Goal: Feedback & Contribution: Leave review/rating

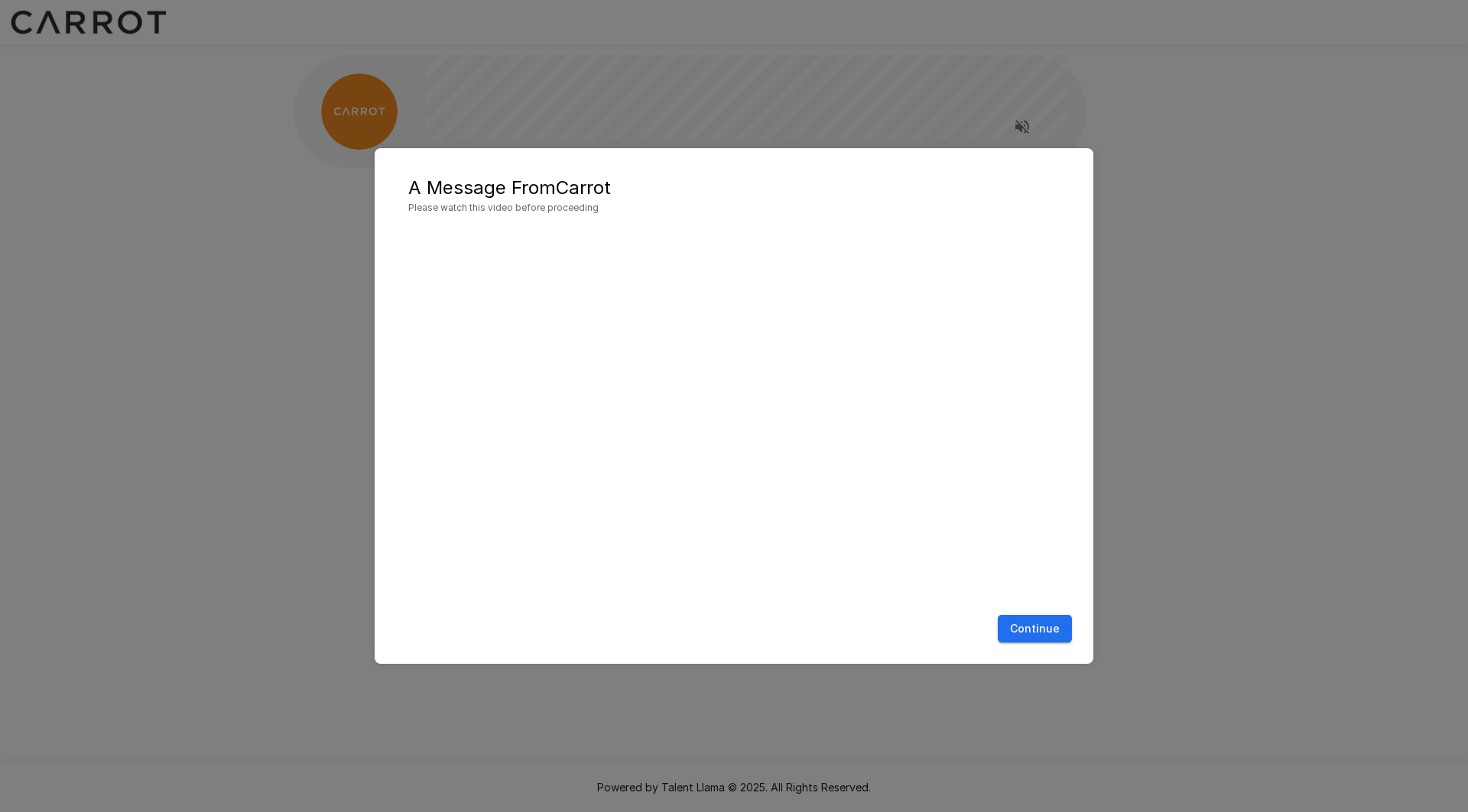
click at [1022, 632] on button "Continue" at bounding box center [1034, 629] width 74 height 28
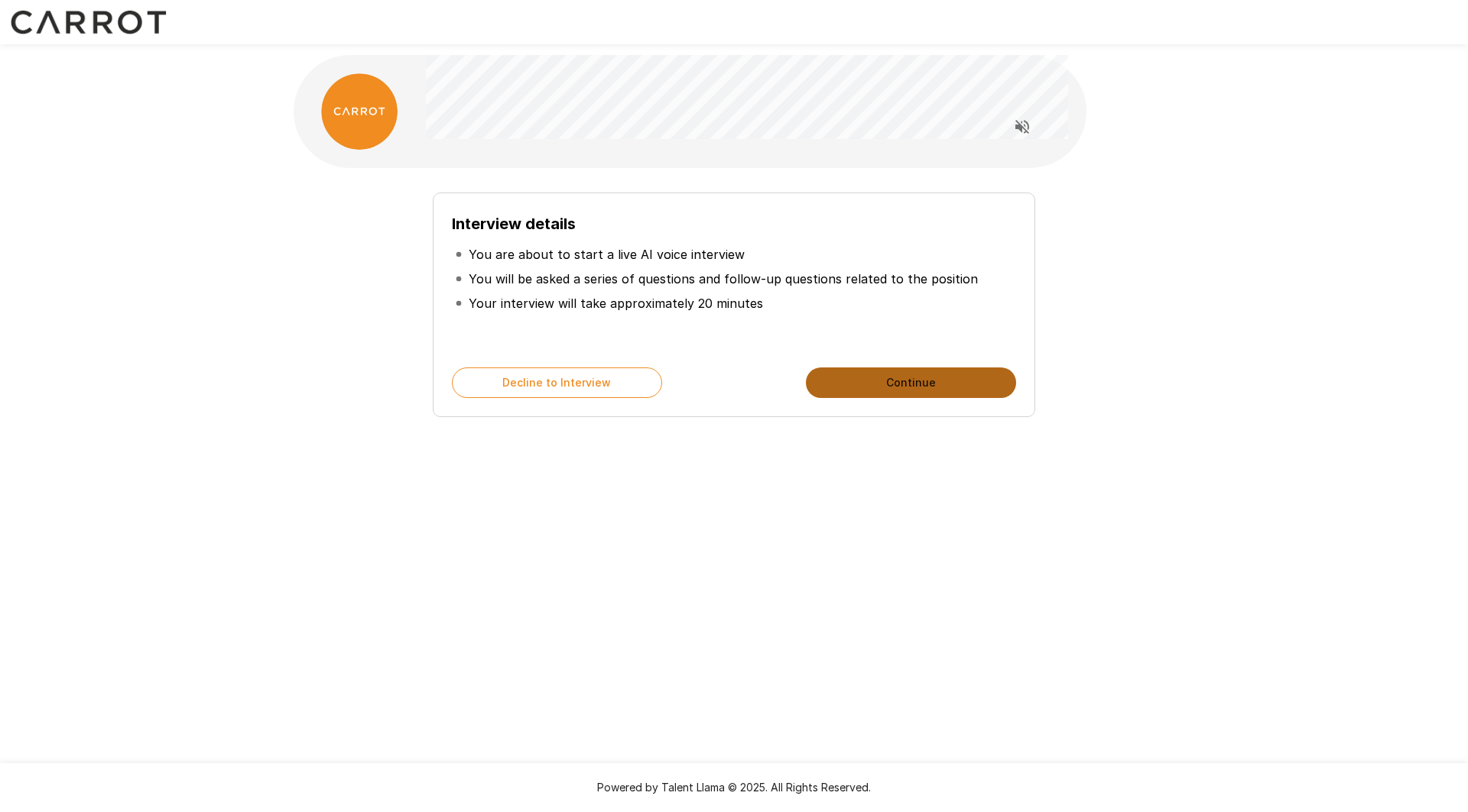
click at [880, 386] on button "Continue" at bounding box center [911, 382] width 210 height 30
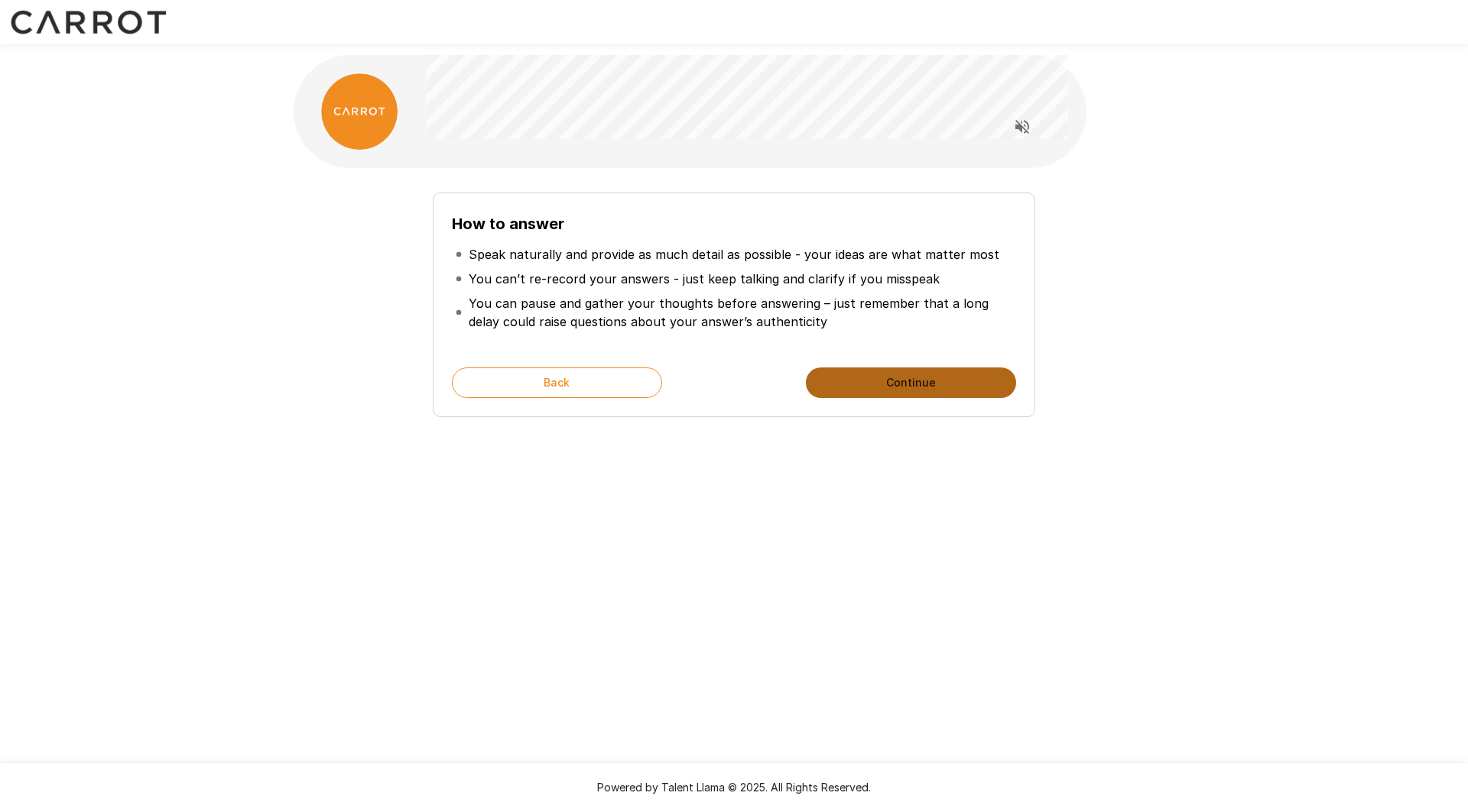
click at [880, 386] on button "Continue" at bounding box center [911, 382] width 210 height 30
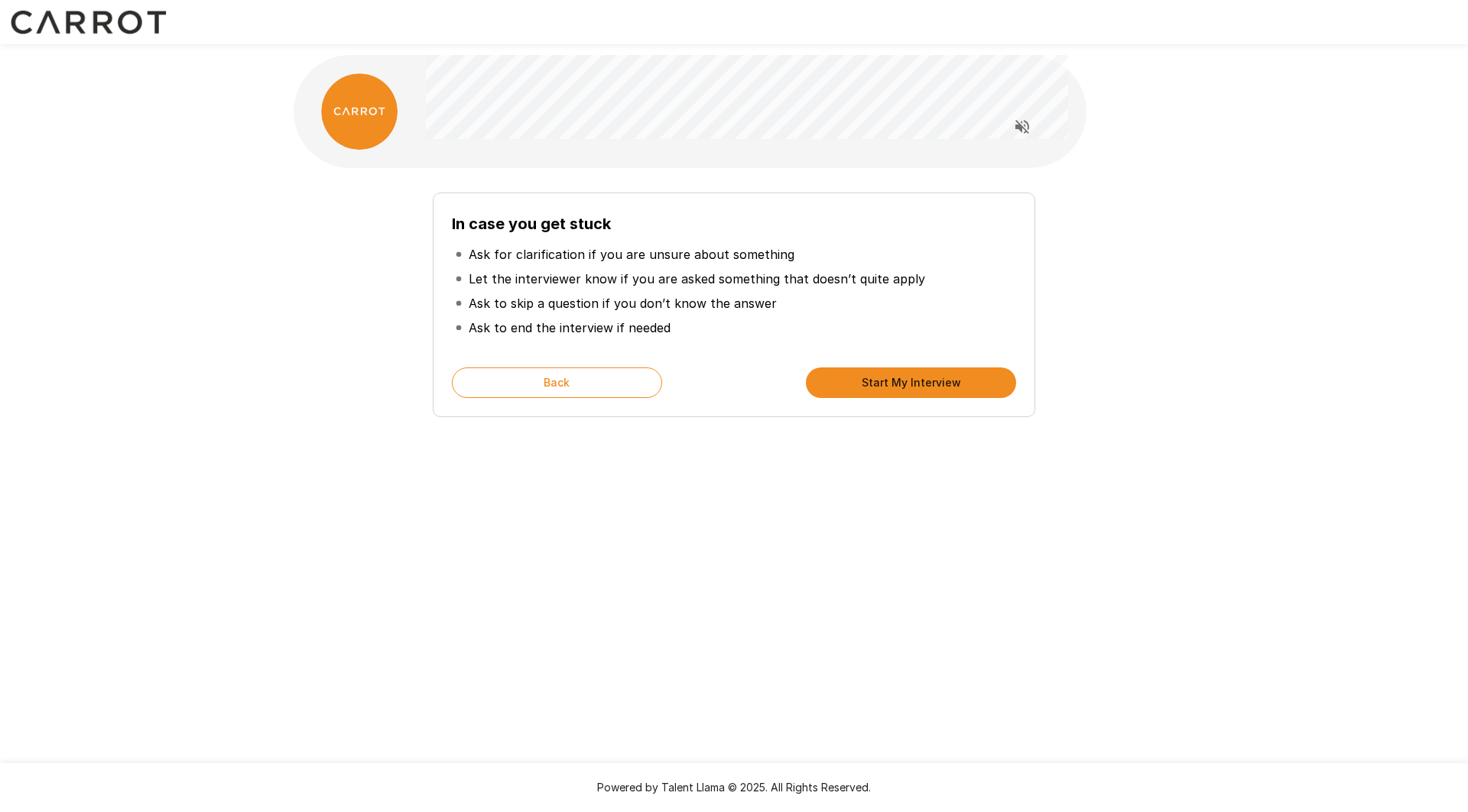
click at [880, 386] on button "Start My Interview" at bounding box center [911, 382] width 210 height 30
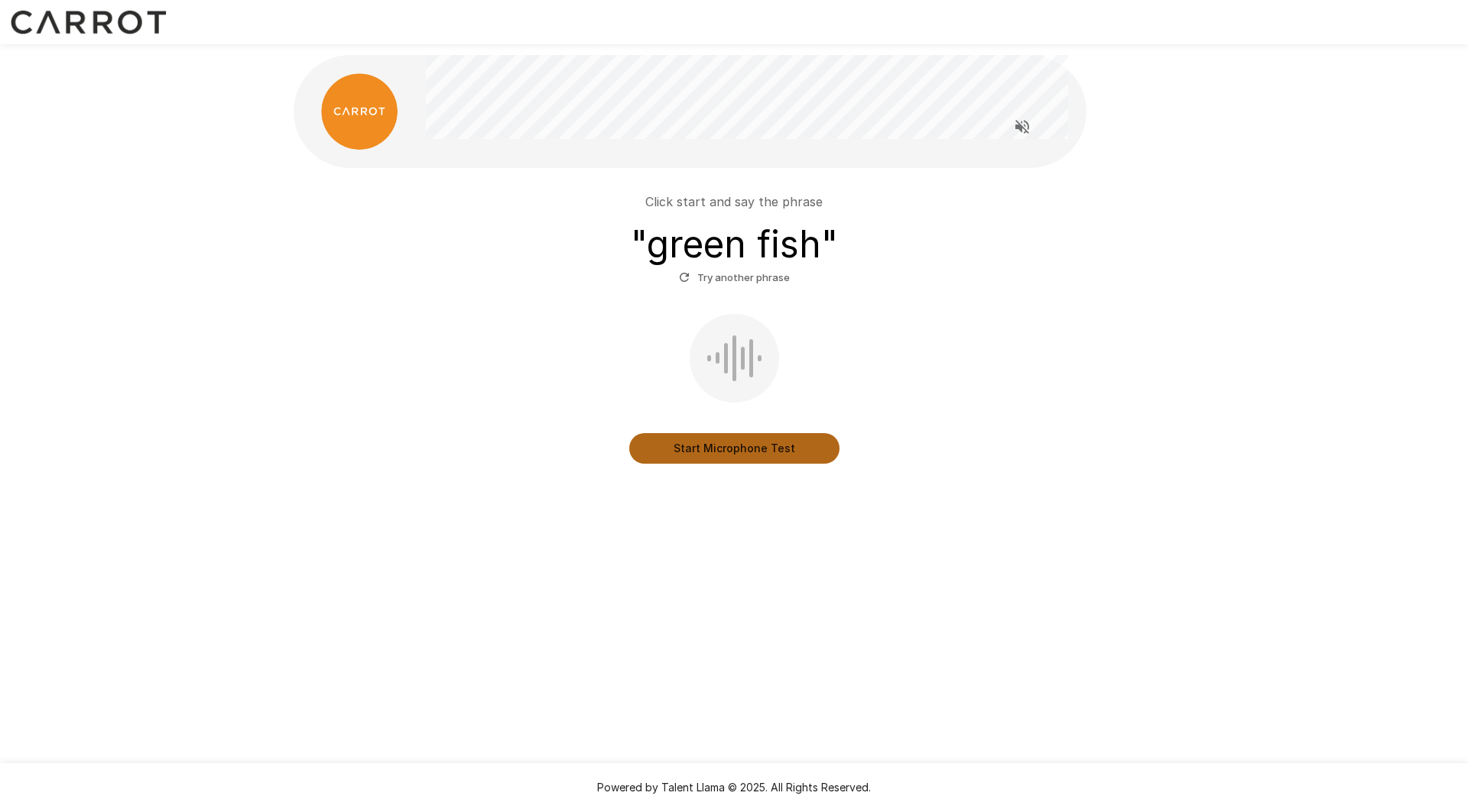
click at [720, 452] on button "Start Microphone Test" at bounding box center [734, 448] width 210 height 30
click at [724, 440] on button "Stop & Submit" at bounding box center [734, 448] width 210 height 30
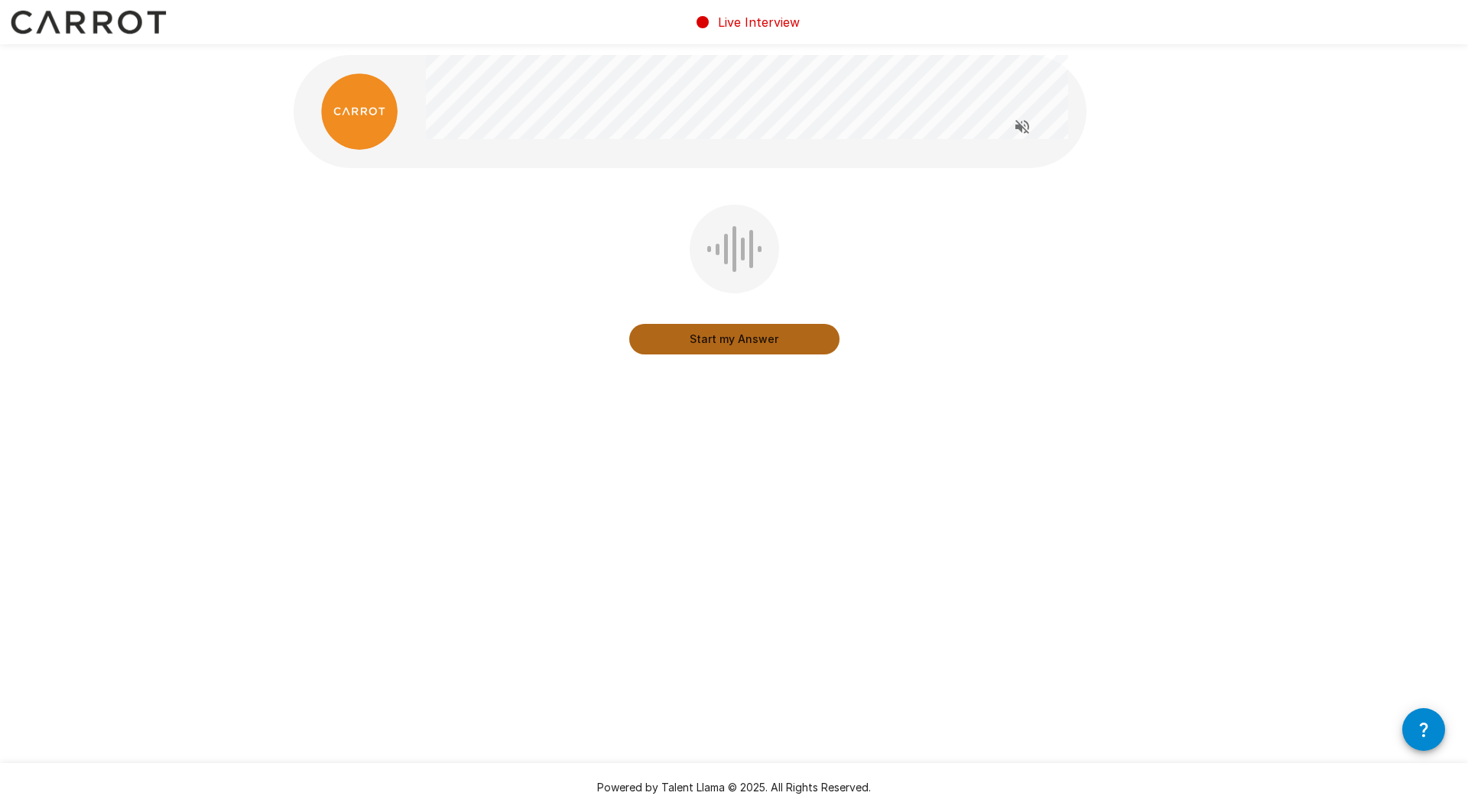
click at [715, 344] on button "Start my Answer" at bounding box center [734, 339] width 210 height 30
click at [715, 344] on button "Stop & Submit" at bounding box center [734, 339] width 210 height 30
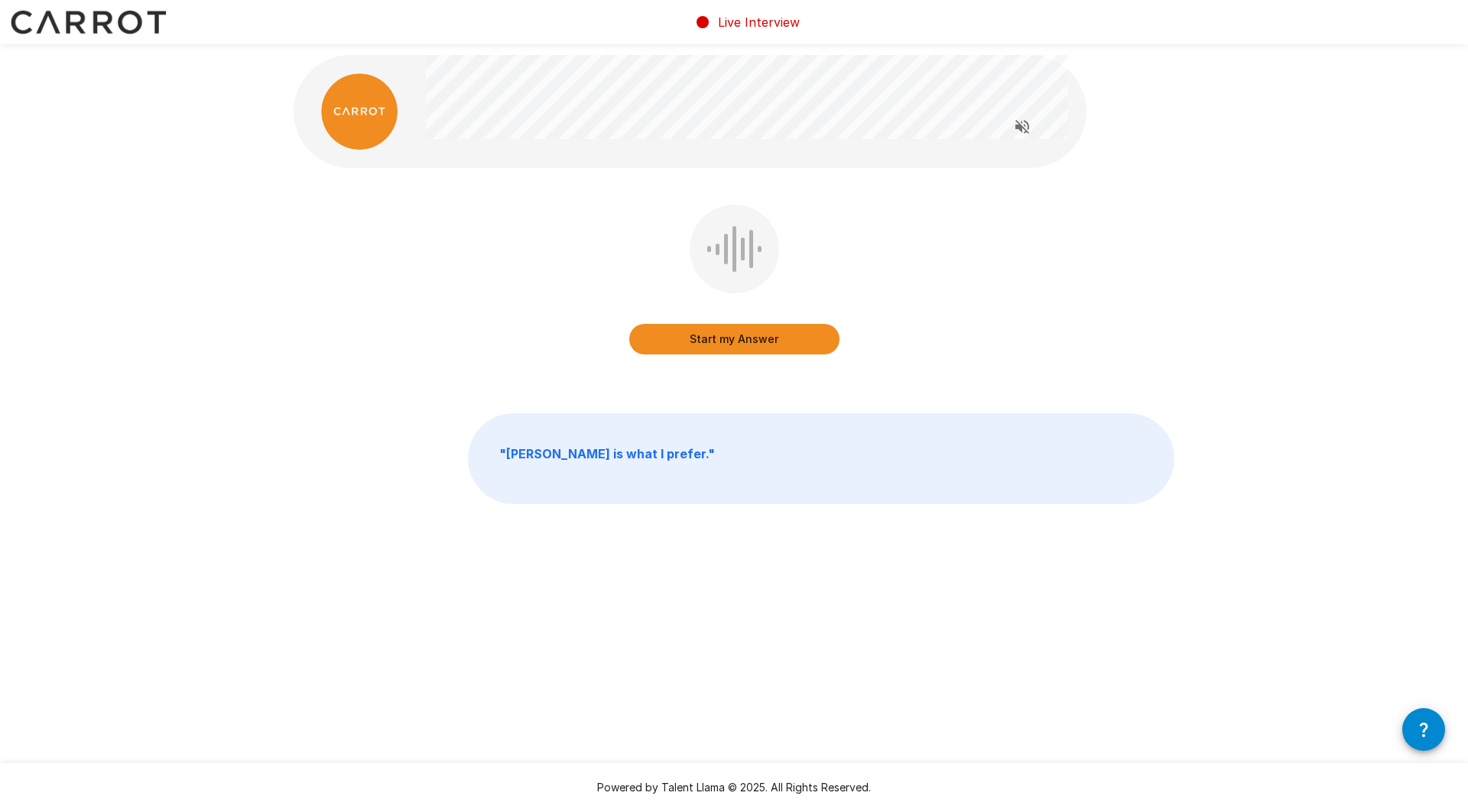
click at [715, 344] on button "Start my Answer" at bounding box center [734, 339] width 210 height 30
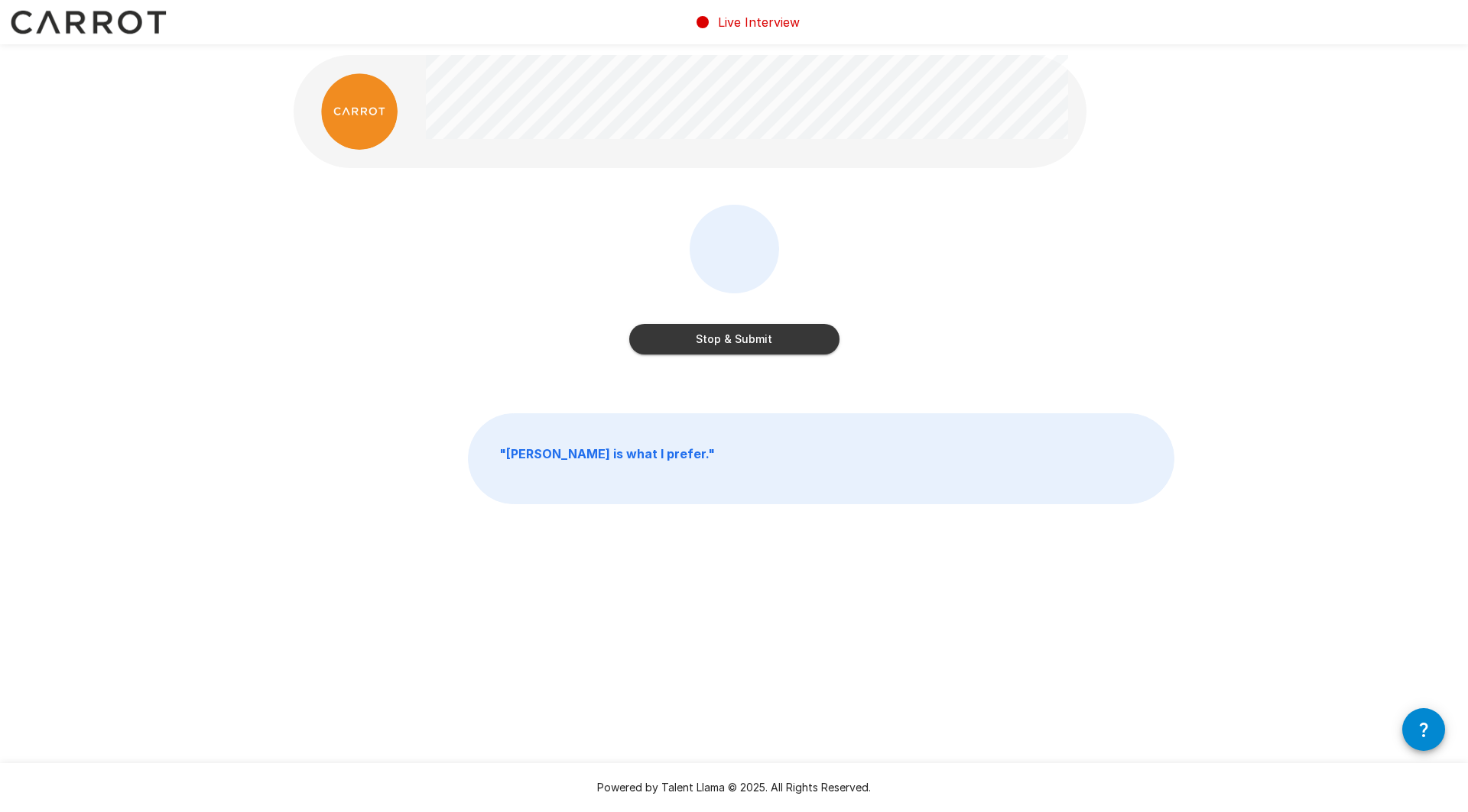
click at [715, 344] on button "Stop & Submit" at bounding box center [734, 339] width 210 height 30
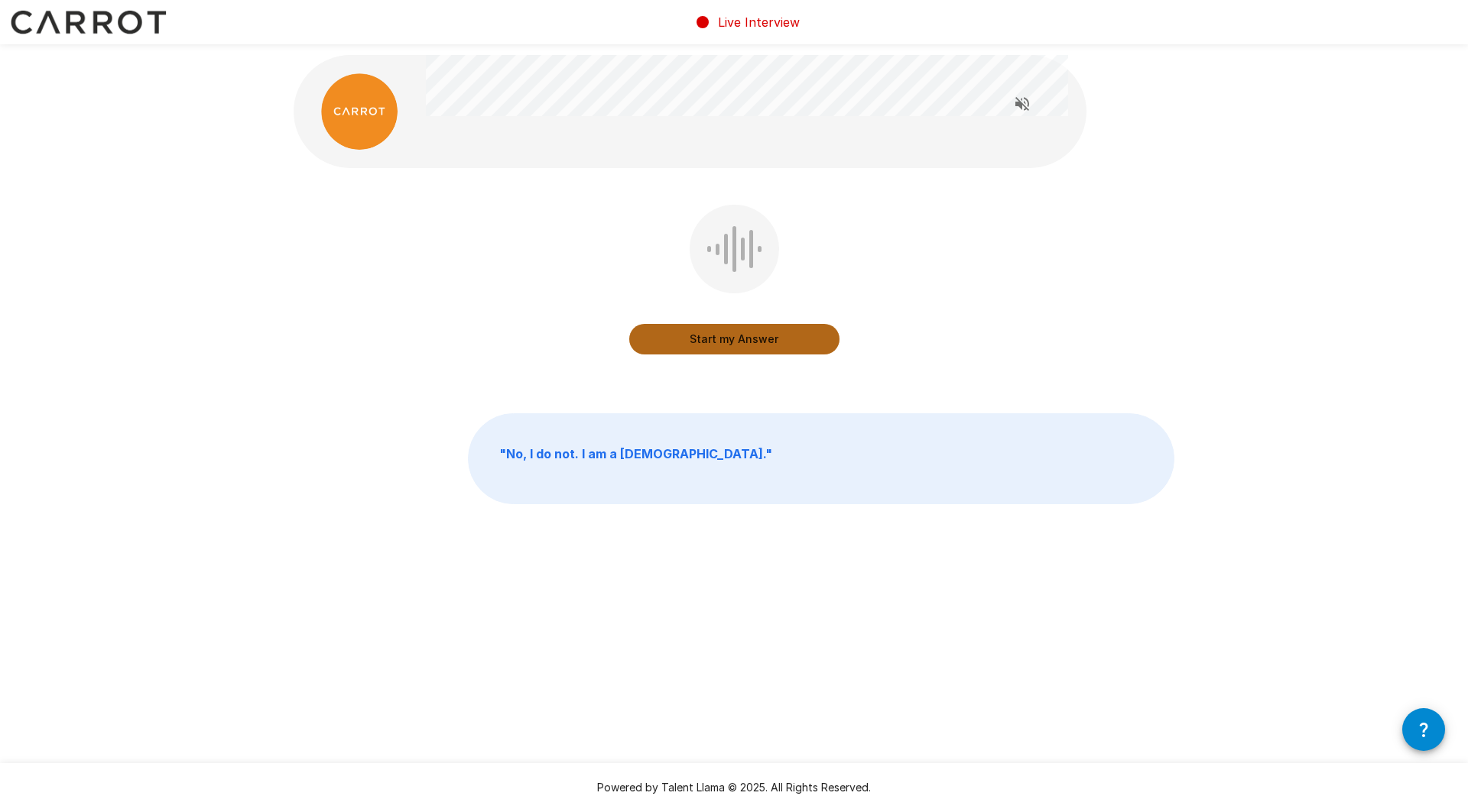
click at [715, 344] on button "Start my Answer" at bounding box center [734, 339] width 210 height 30
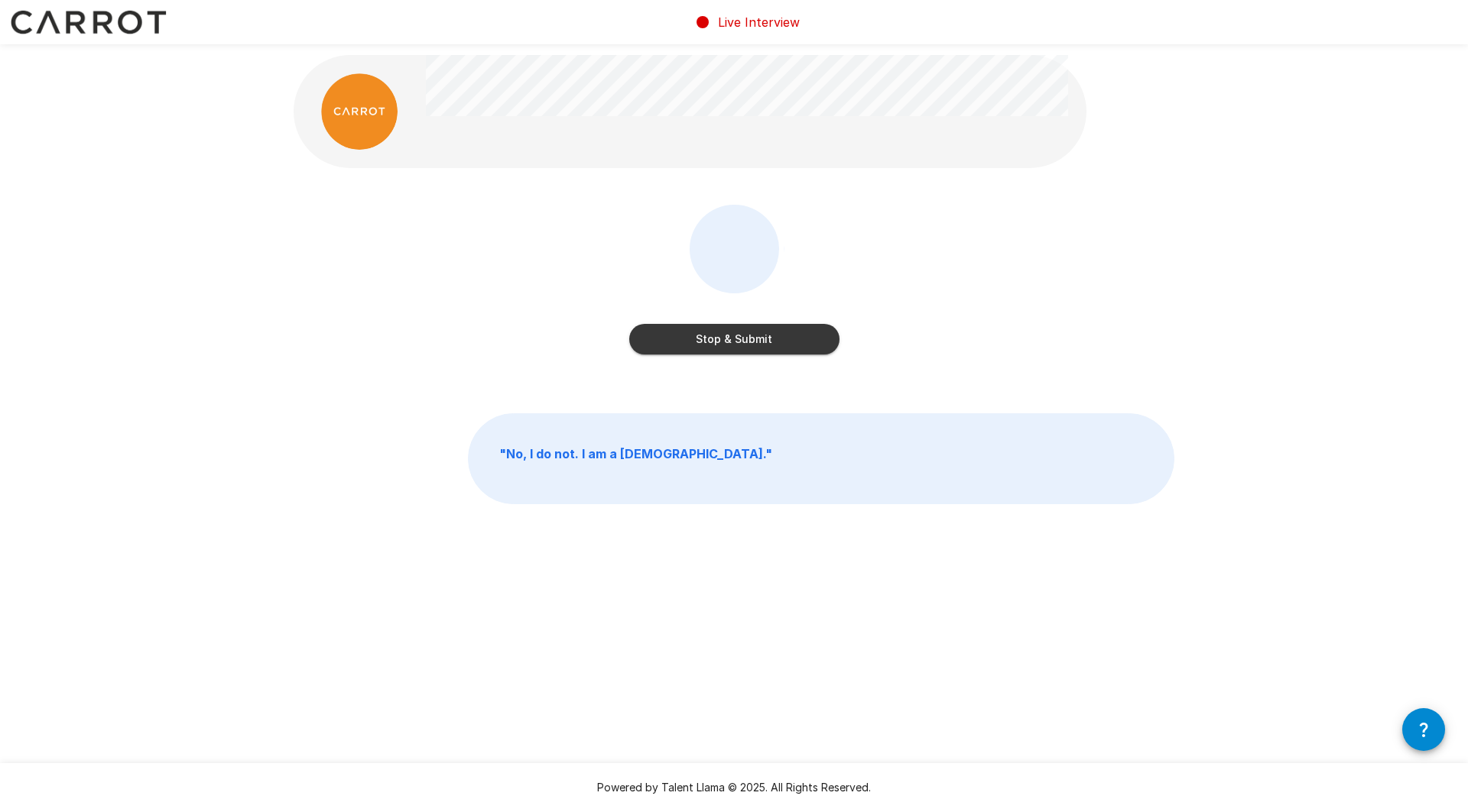
click at [715, 344] on button "Stop & Submit" at bounding box center [734, 339] width 210 height 30
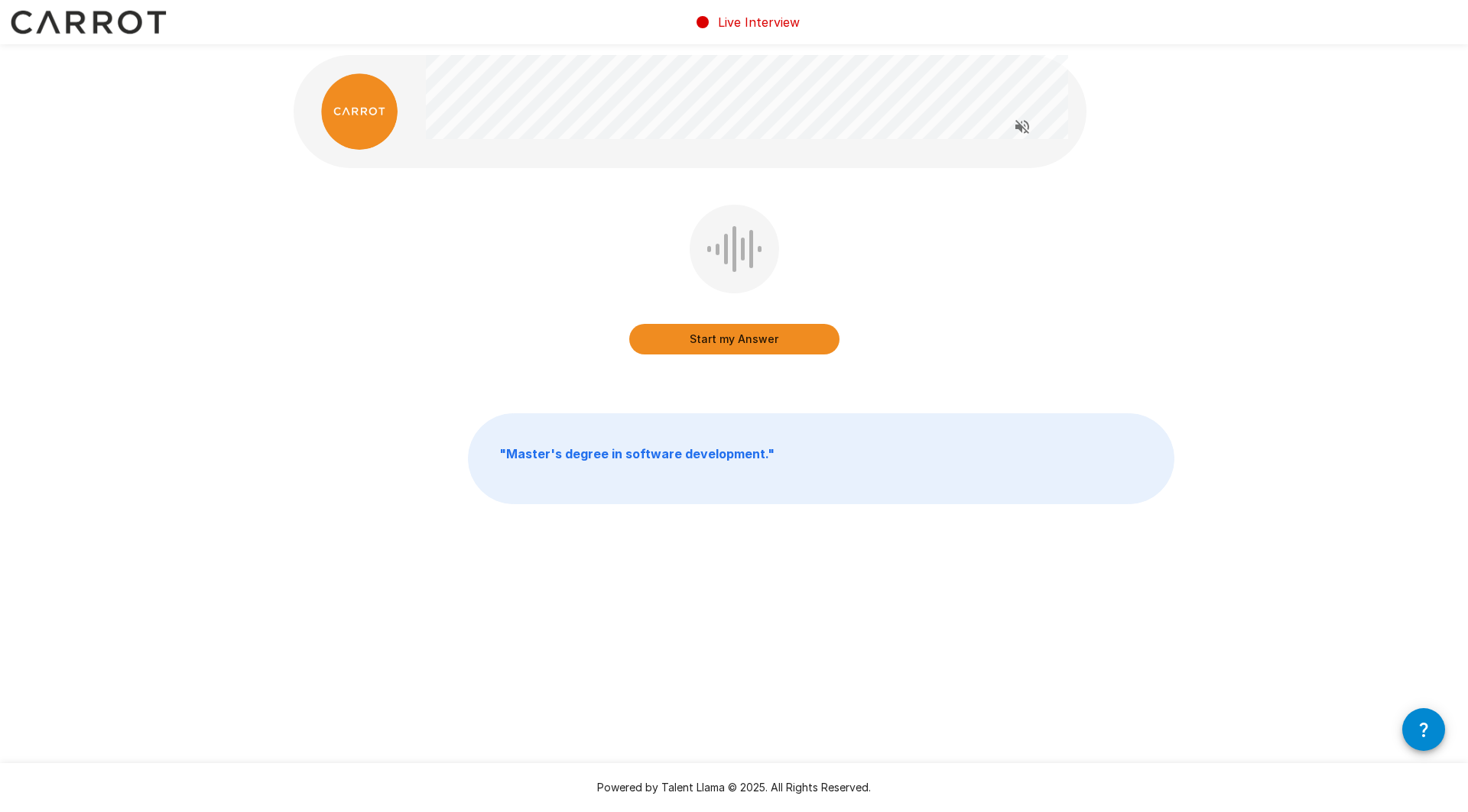
click at [715, 344] on button "Start my Answer" at bounding box center [734, 339] width 210 height 30
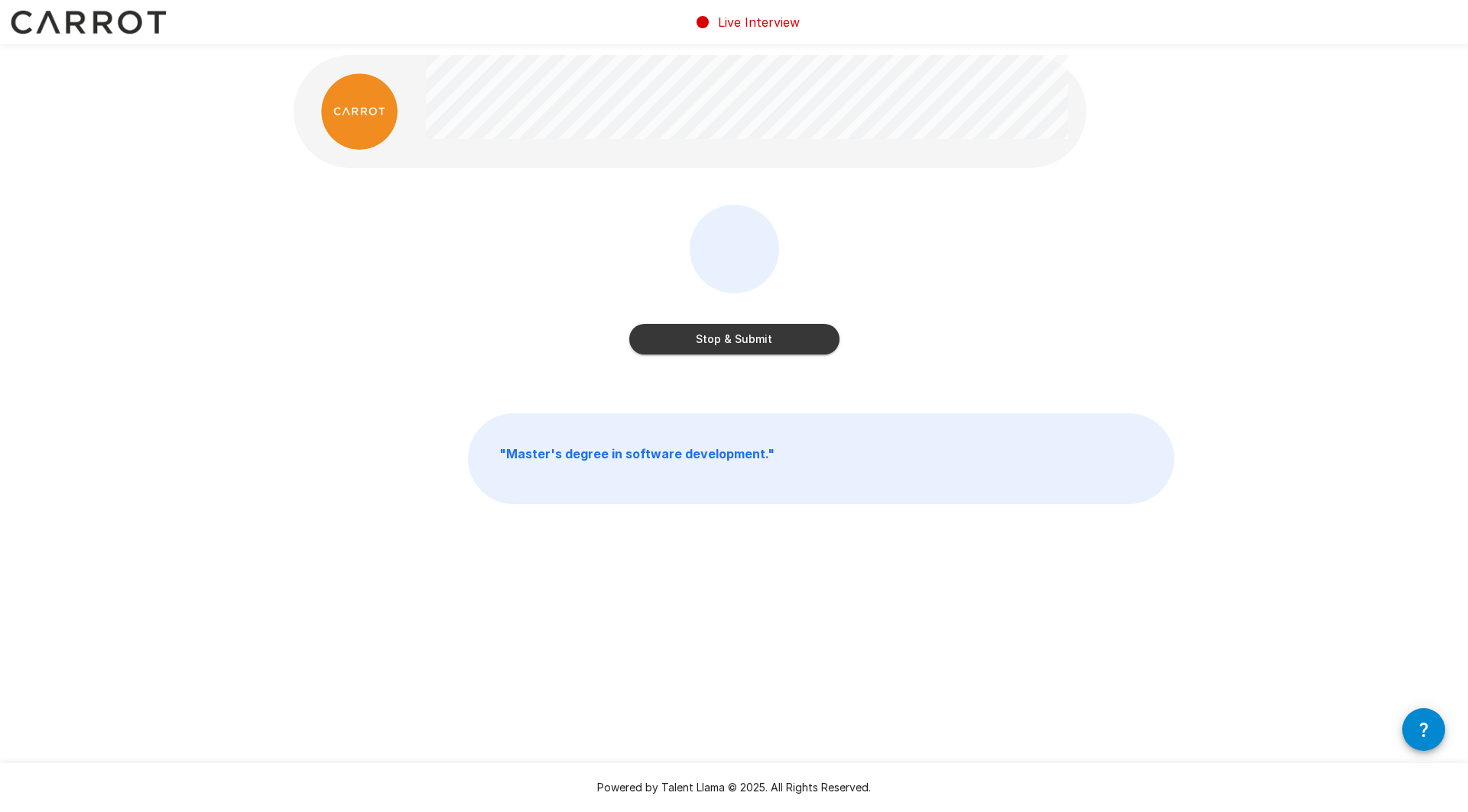
click at [715, 344] on button "Stop & Submit" at bounding box center [734, 339] width 210 height 30
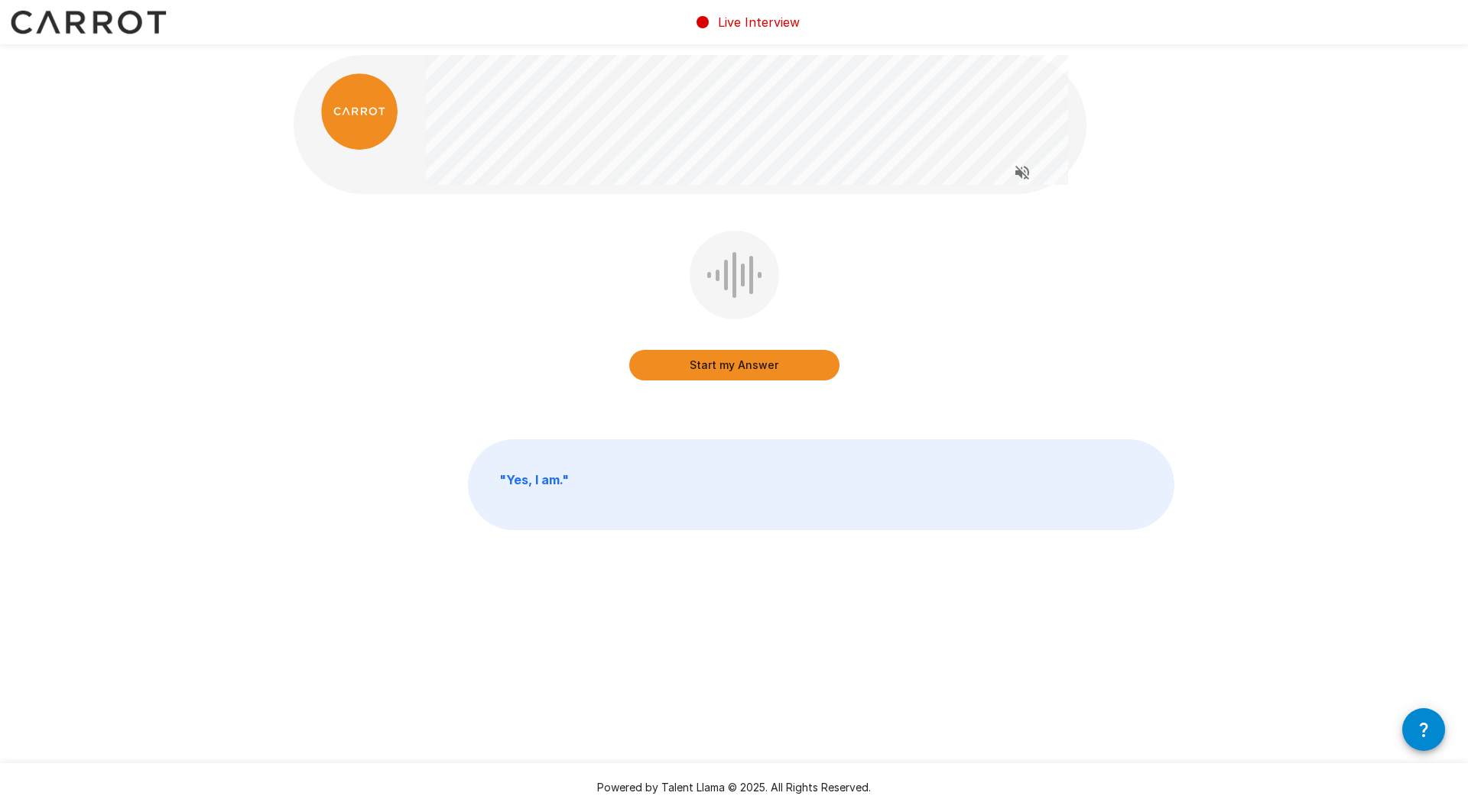
click at [718, 362] on button "Start my Answer" at bounding box center [734, 365] width 210 height 30
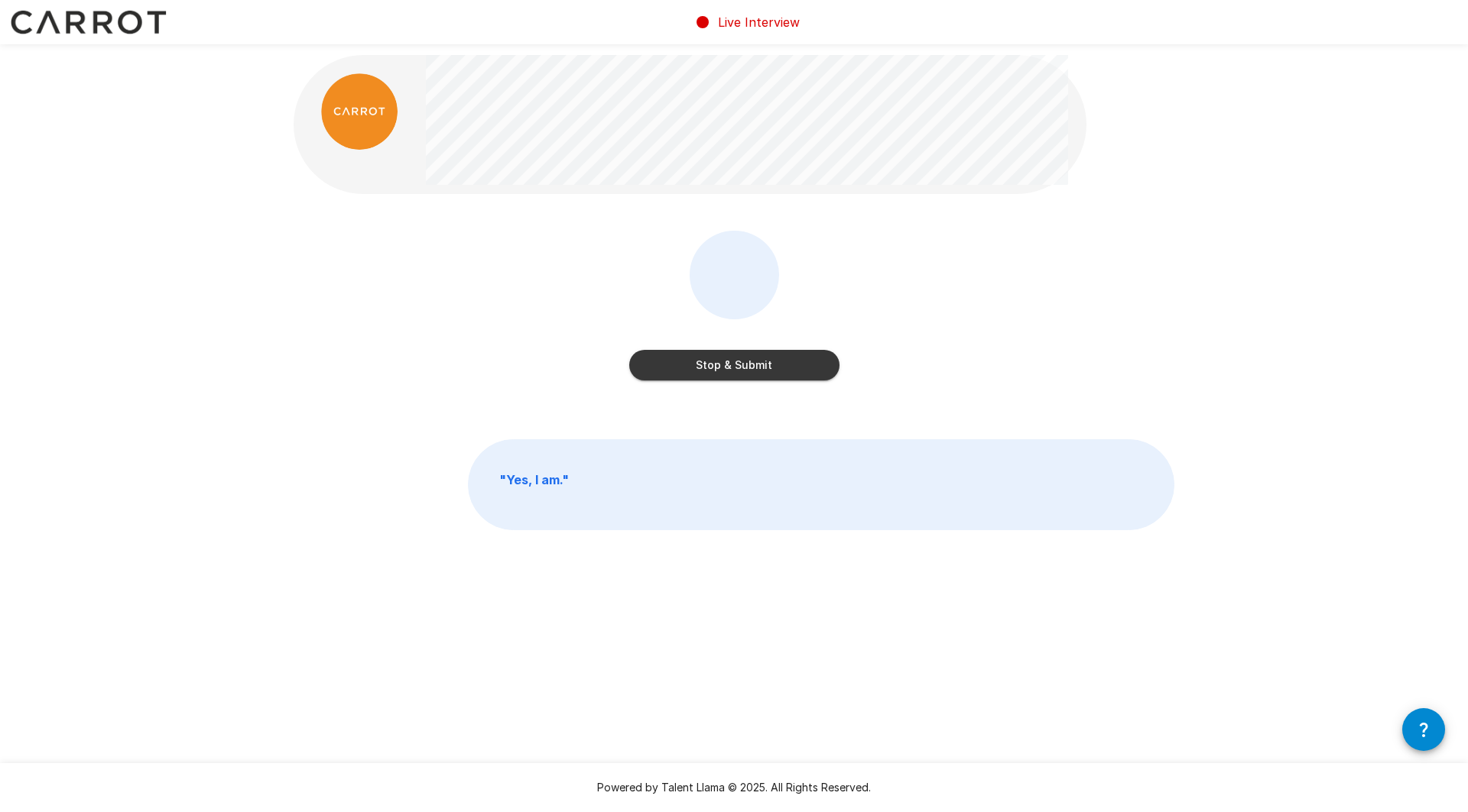
click at [718, 362] on button "Stop & Submit" at bounding box center [734, 365] width 210 height 30
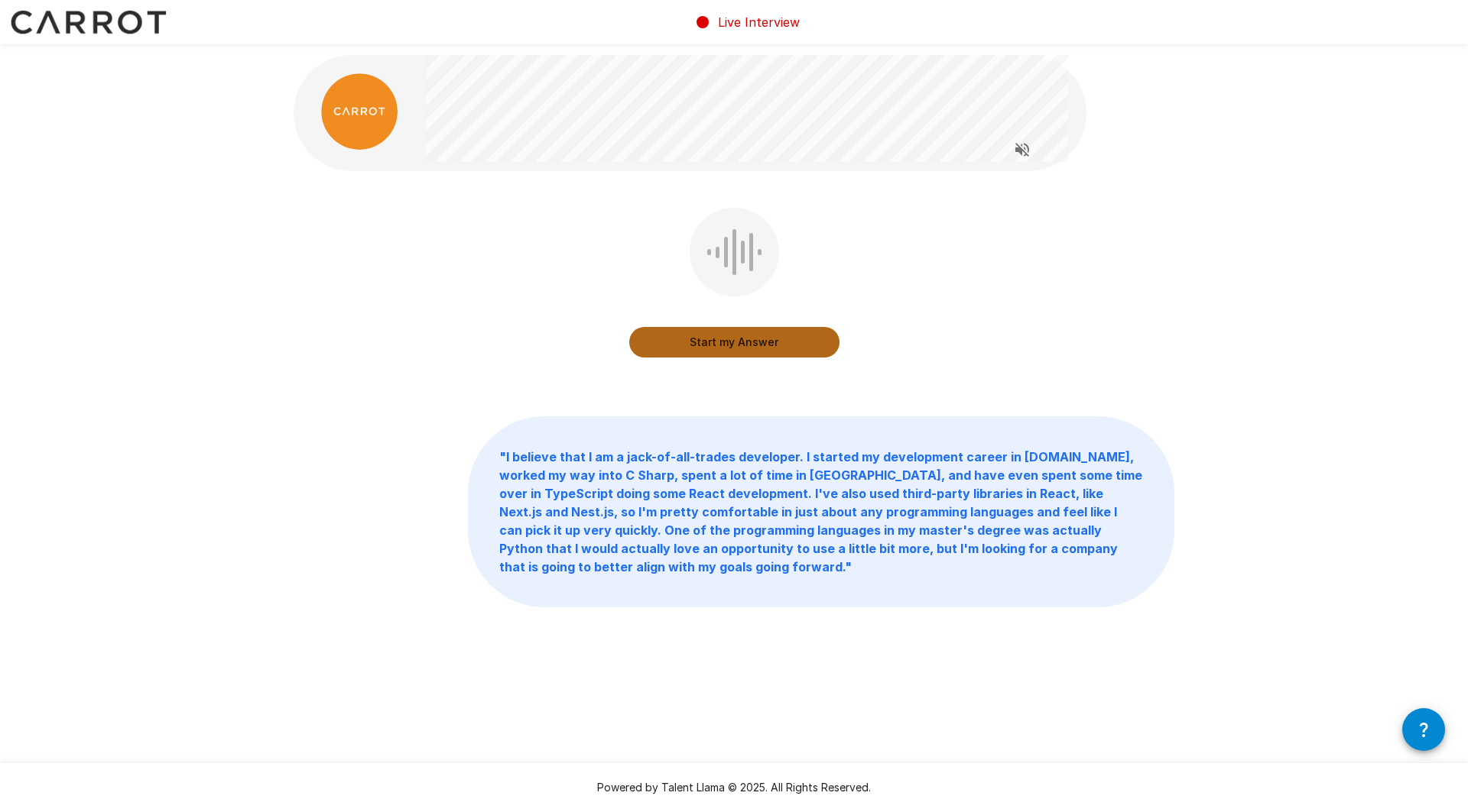
click at [713, 343] on button "Start my Answer" at bounding box center [734, 342] width 210 height 30
click at [713, 343] on button "Stop & Submit" at bounding box center [734, 342] width 210 height 30
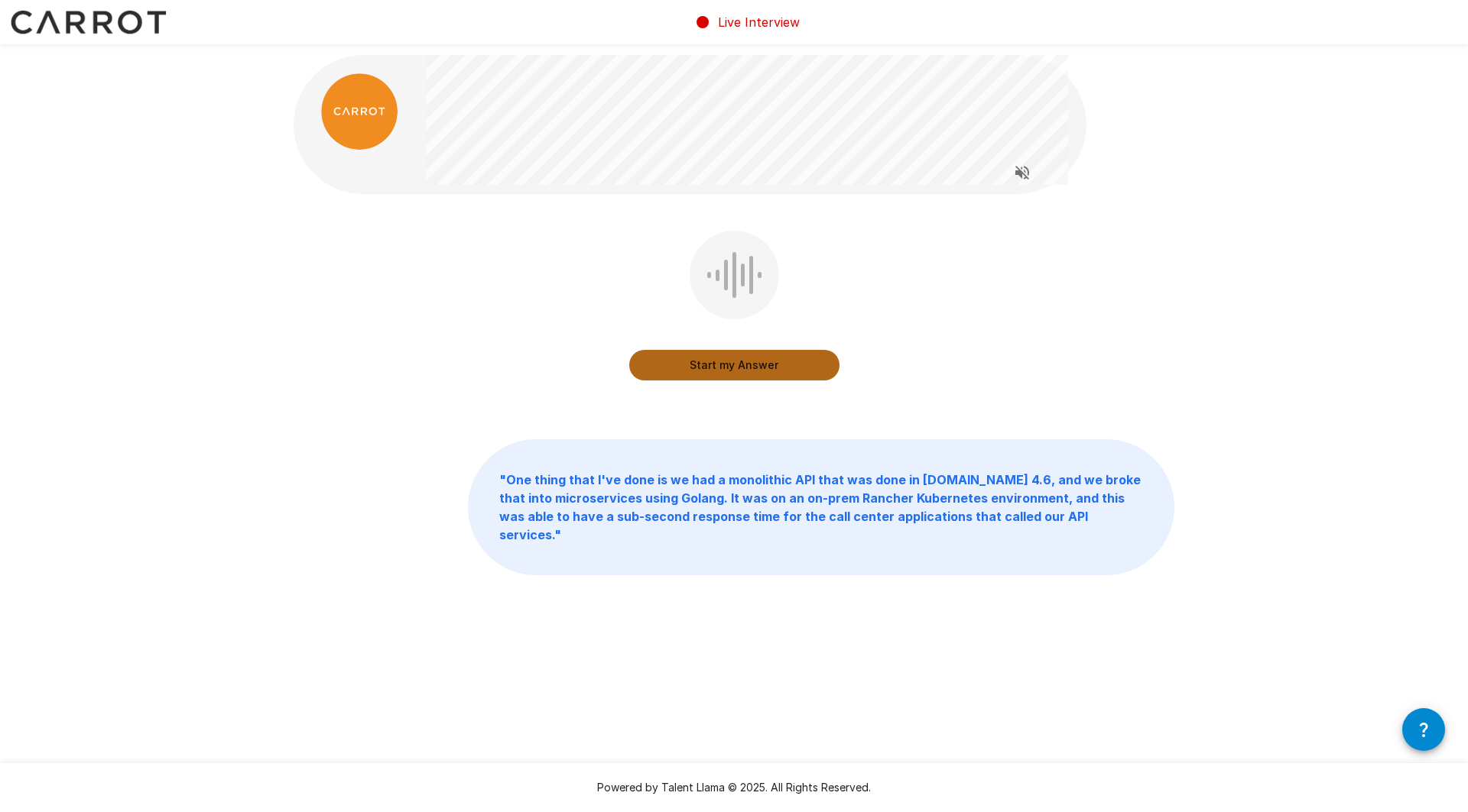
click at [719, 366] on button "Start my Answer" at bounding box center [734, 365] width 210 height 30
click at [719, 366] on button "Stop & Submit" at bounding box center [734, 365] width 210 height 30
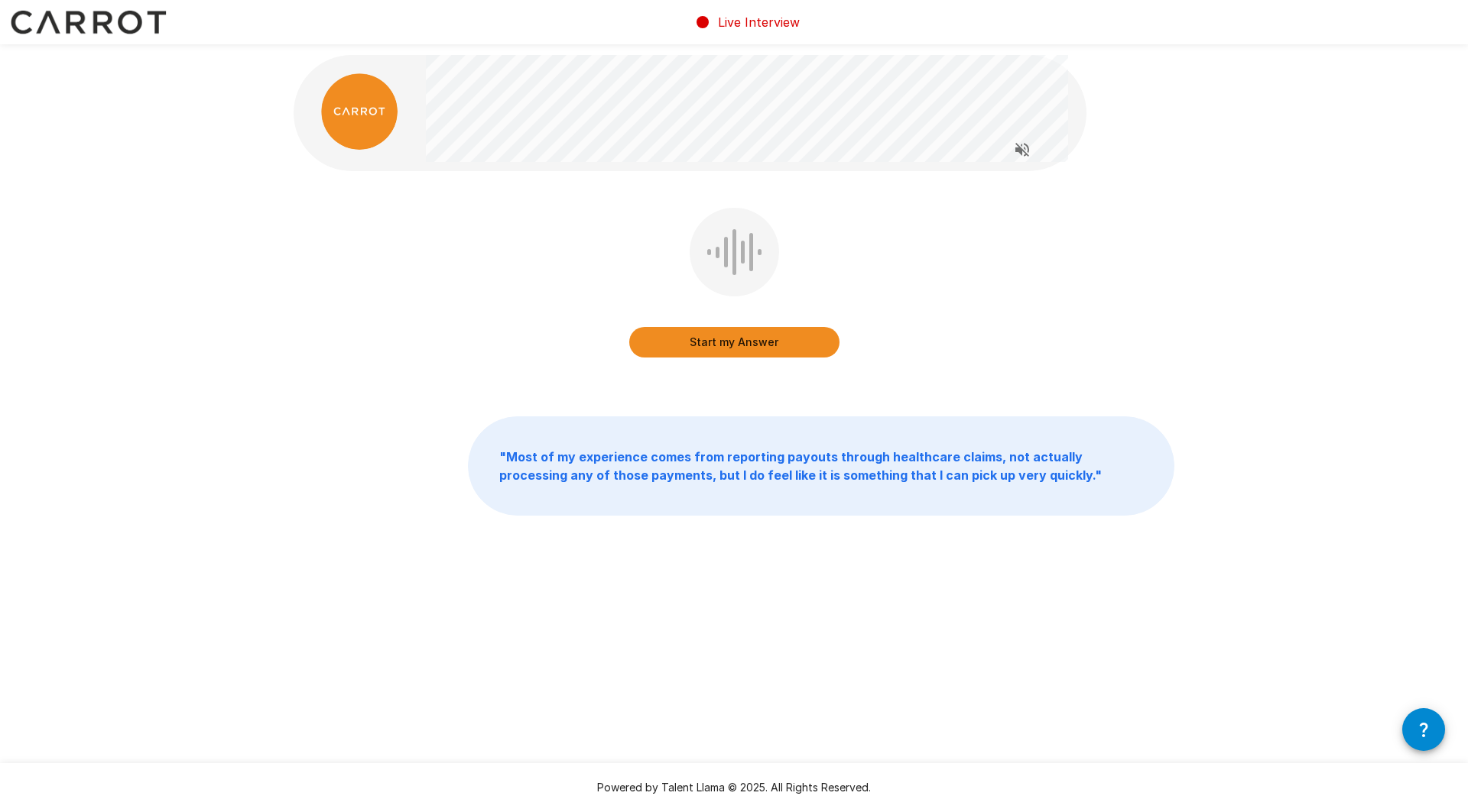
click at [735, 343] on button "Start my Answer" at bounding box center [734, 342] width 210 height 30
click at [735, 343] on button "Stop & Submit" at bounding box center [734, 342] width 210 height 30
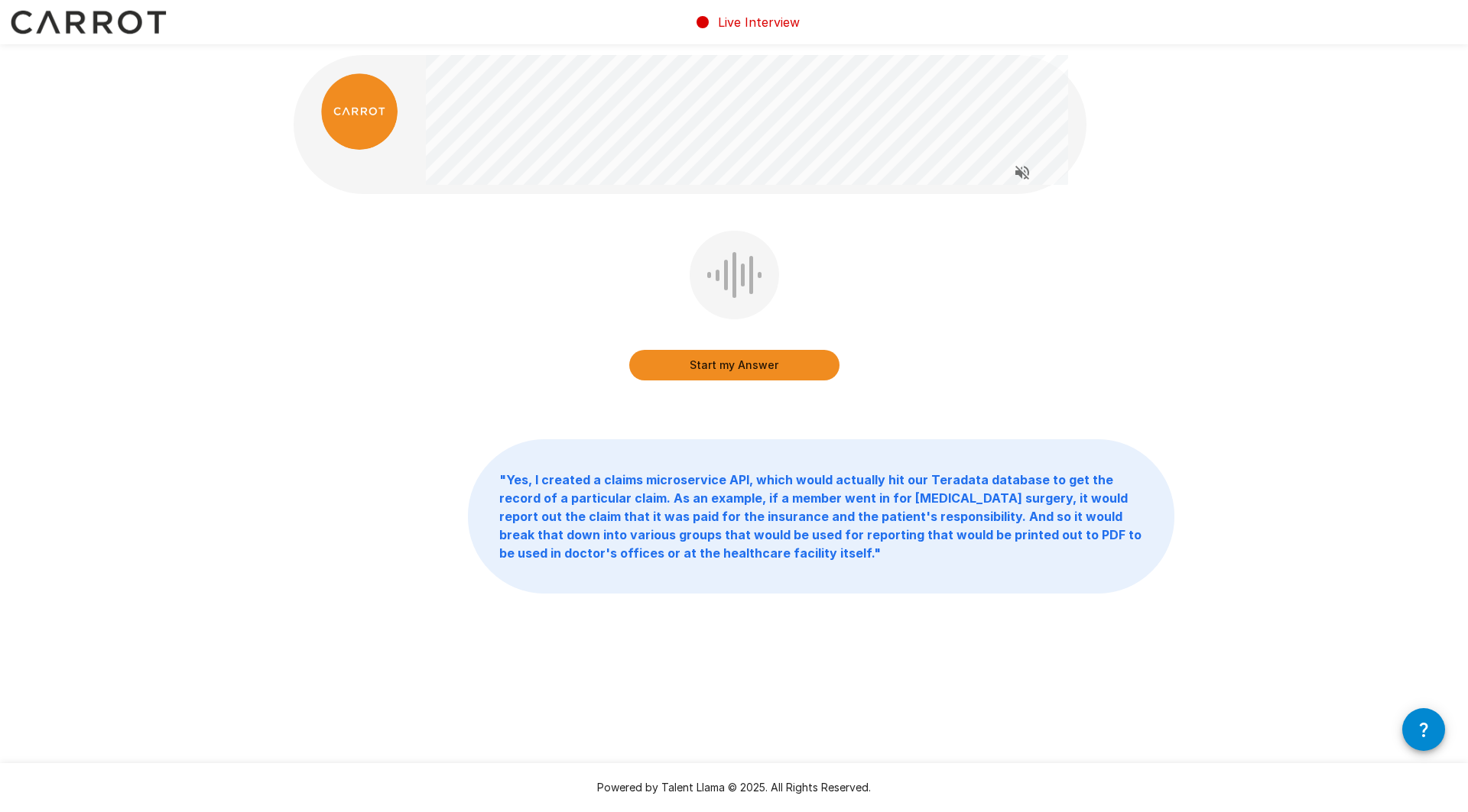
click at [723, 365] on button "Start my Answer" at bounding box center [734, 365] width 210 height 30
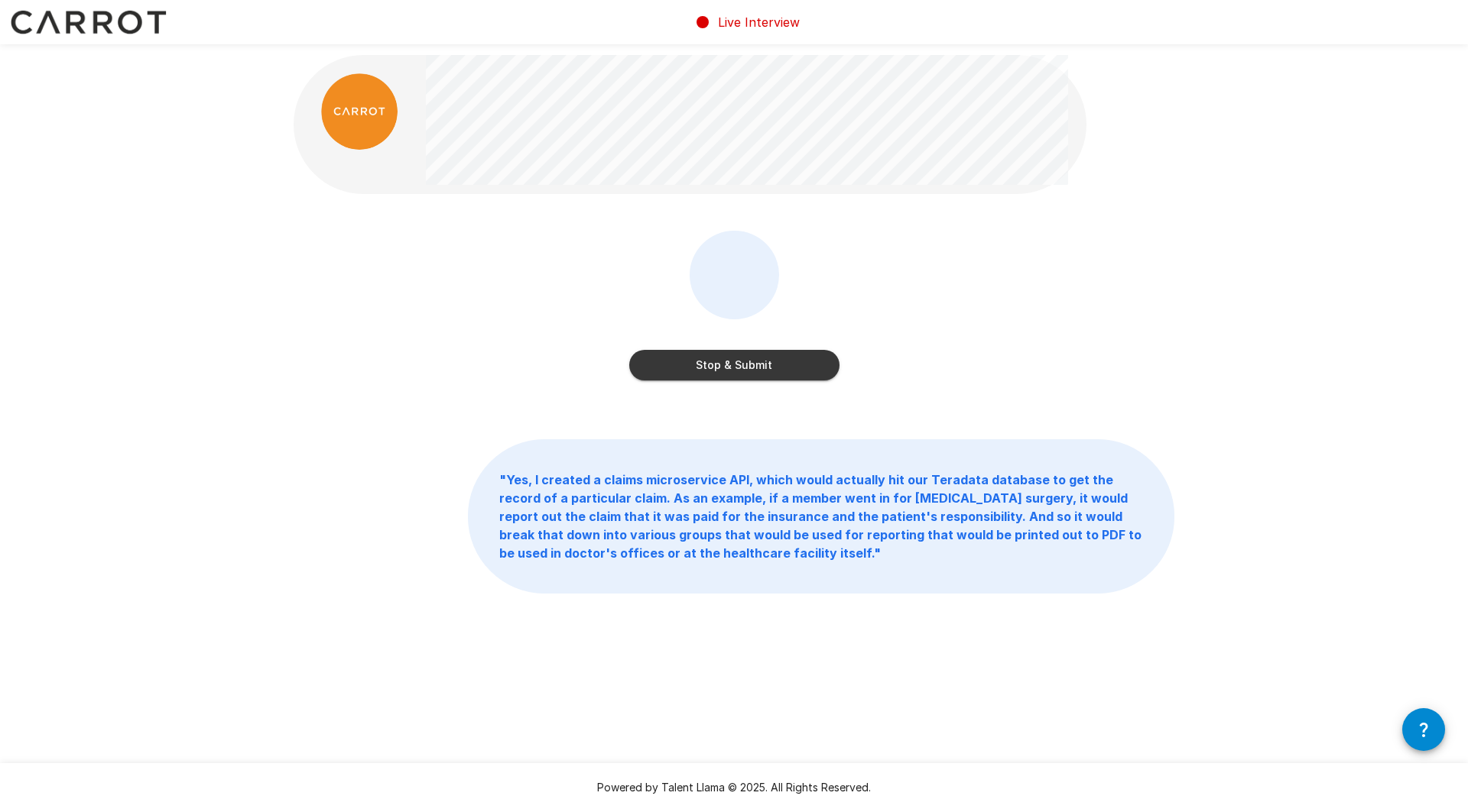
click at [723, 365] on button "Stop & Submit" at bounding box center [734, 365] width 210 height 30
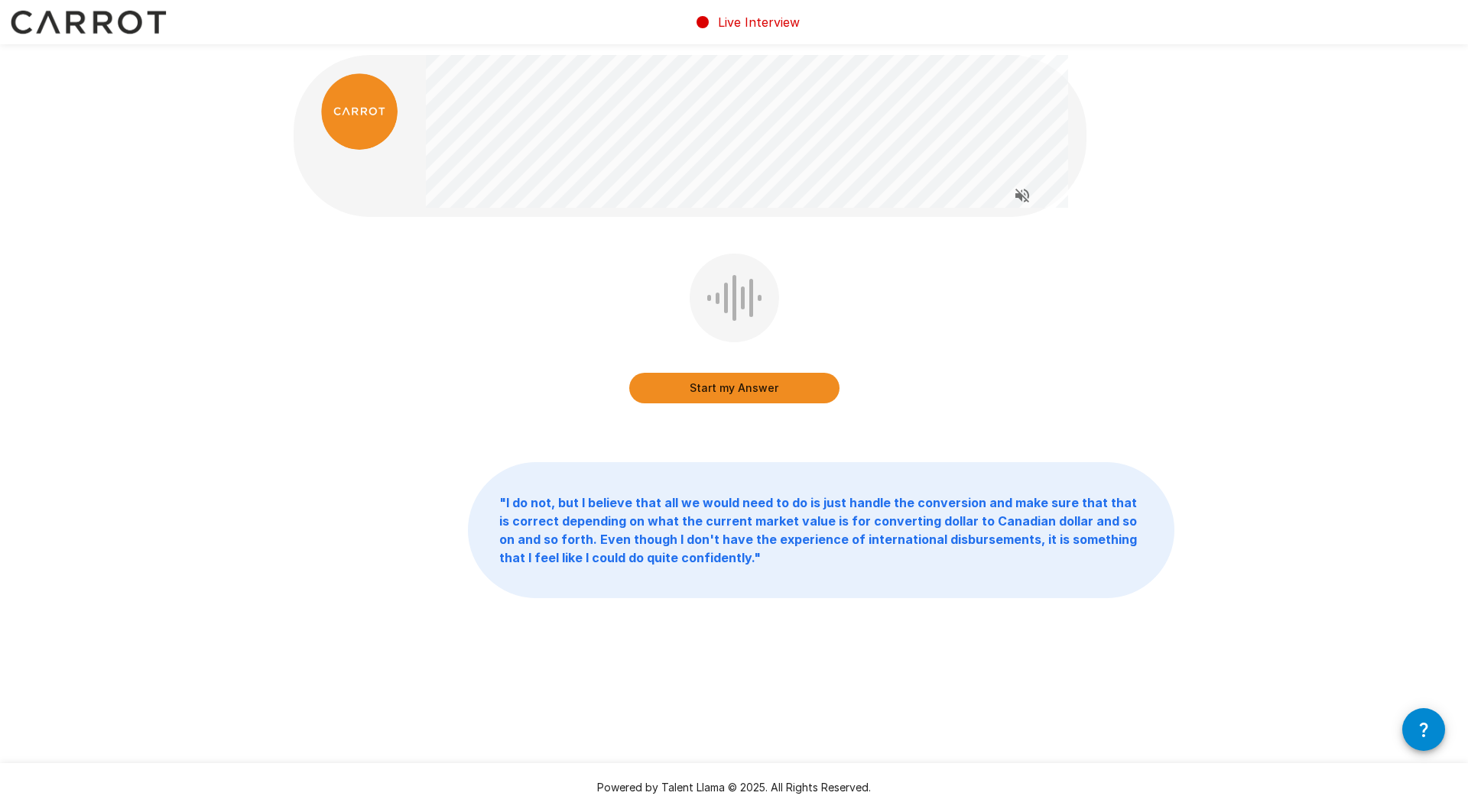
click at [711, 386] on button "Start my Answer" at bounding box center [734, 388] width 210 height 30
click at [711, 386] on button "Stop & Submit" at bounding box center [734, 388] width 210 height 30
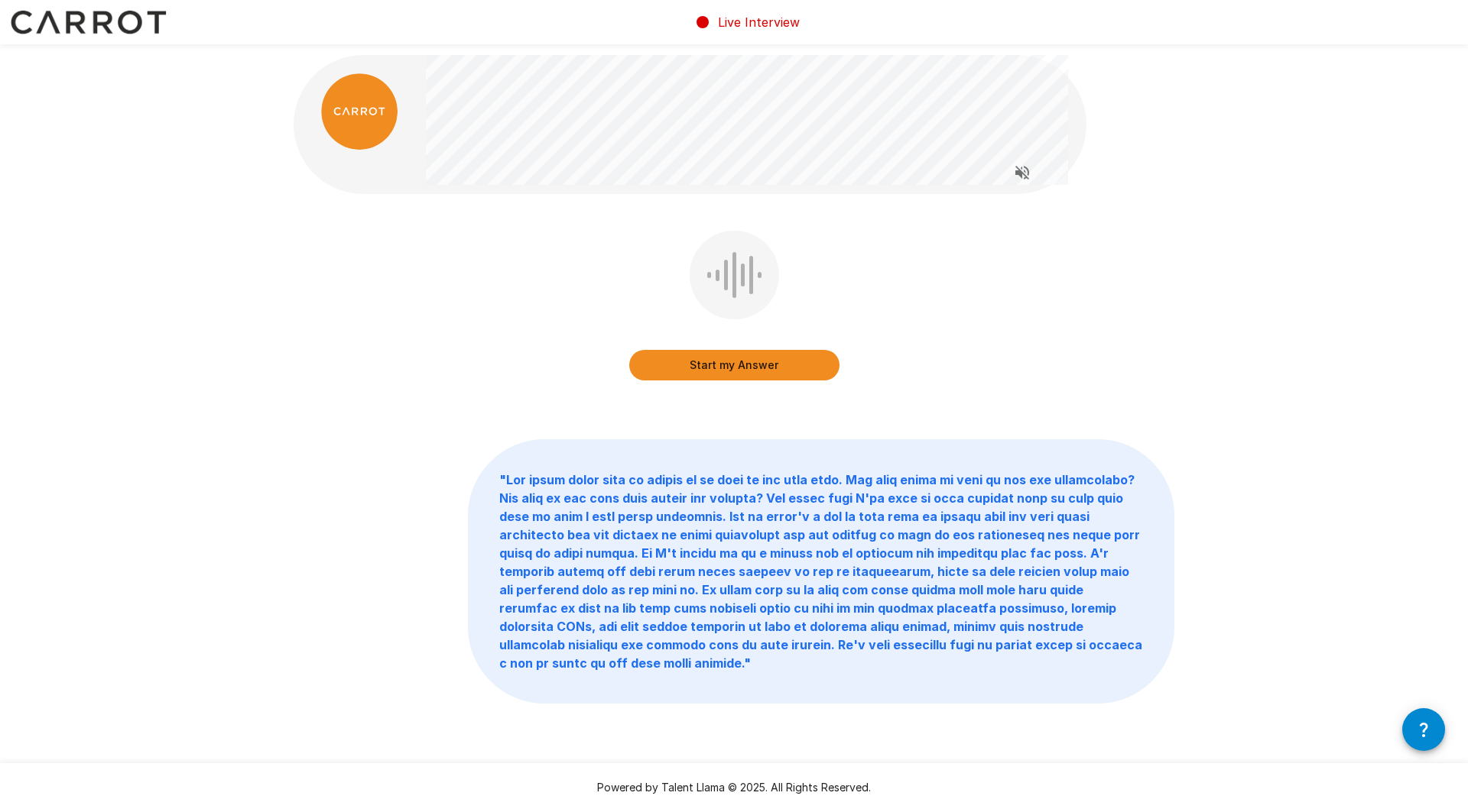
click at [721, 367] on button "Start my Answer" at bounding box center [734, 365] width 210 height 30
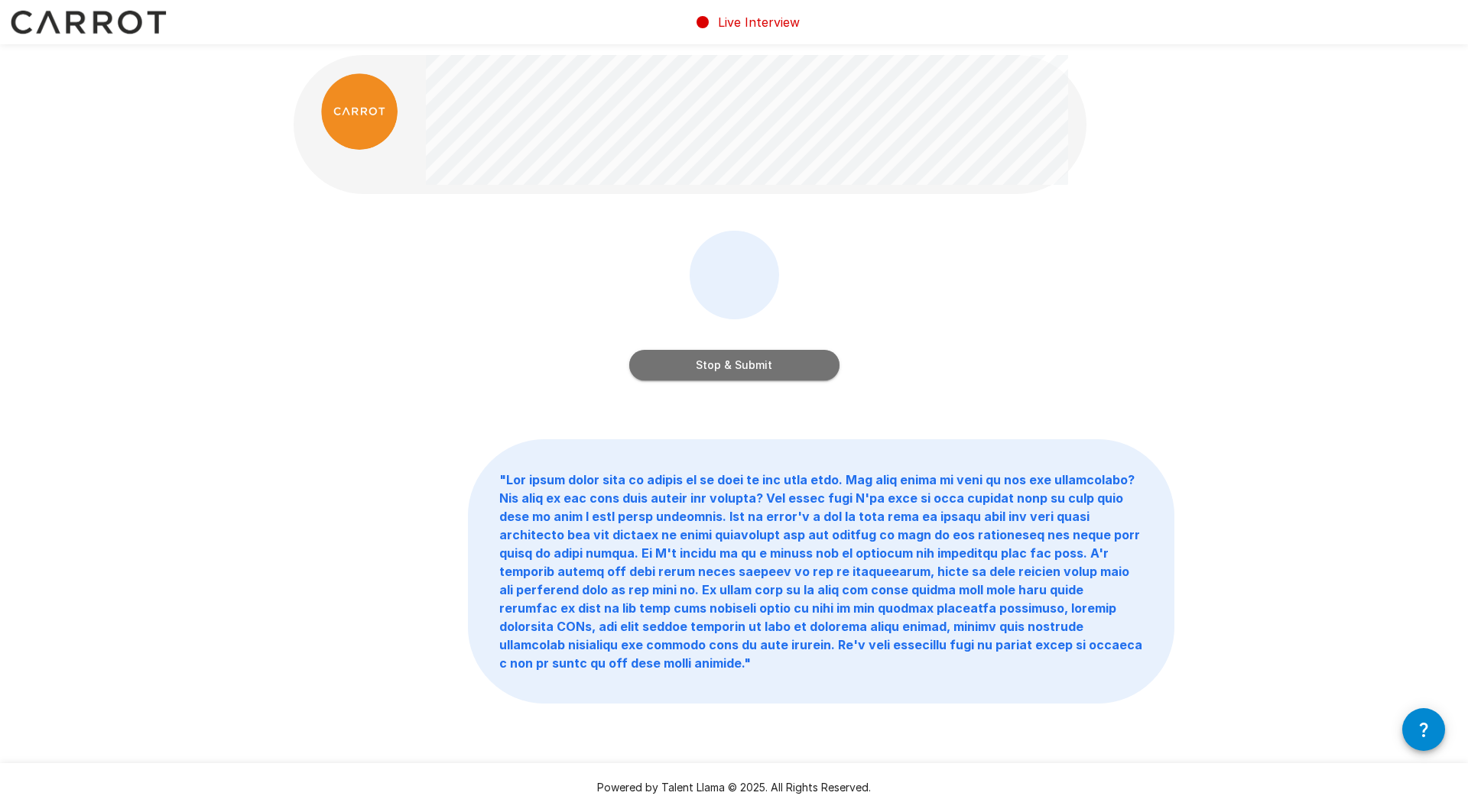
click at [721, 367] on button "Stop & Submit" at bounding box center [734, 365] width 210 height 30
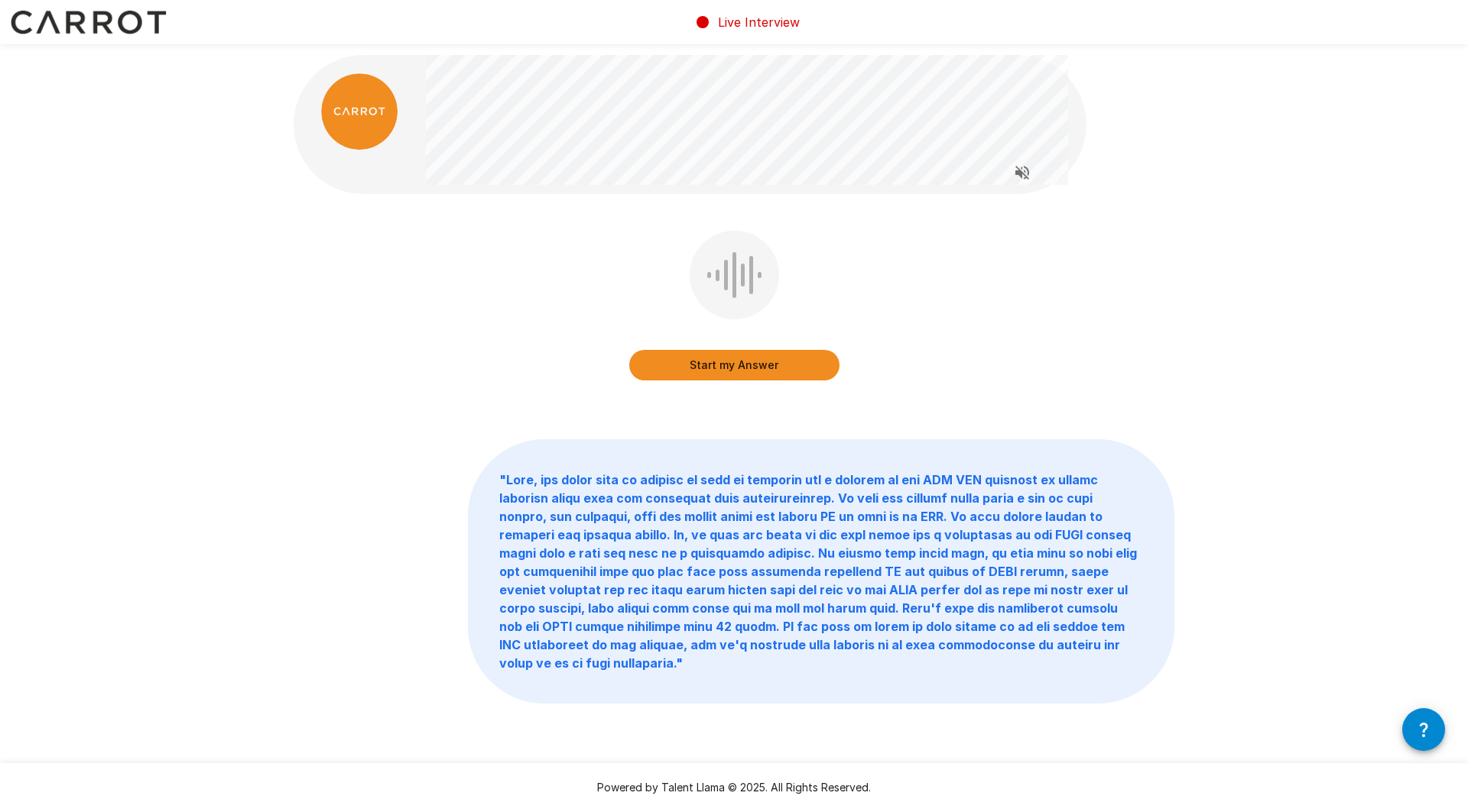
click at [752, 368] on button "Start my Answer" at bounding box center [734, 365] width 210 height 30
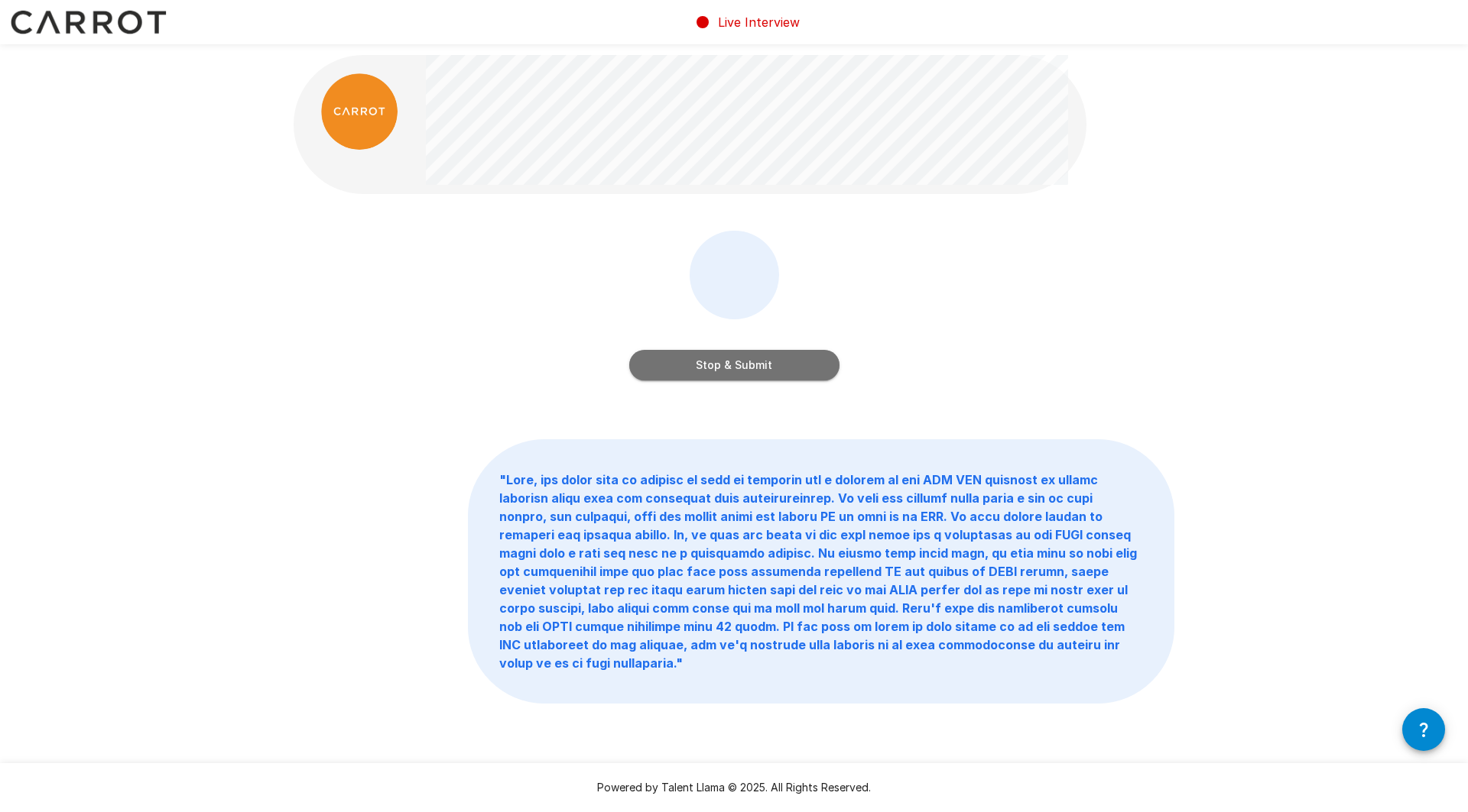
click at [752, 368] on button "Stop & Submit" at bounding box center [734, 365] width 210 height 30
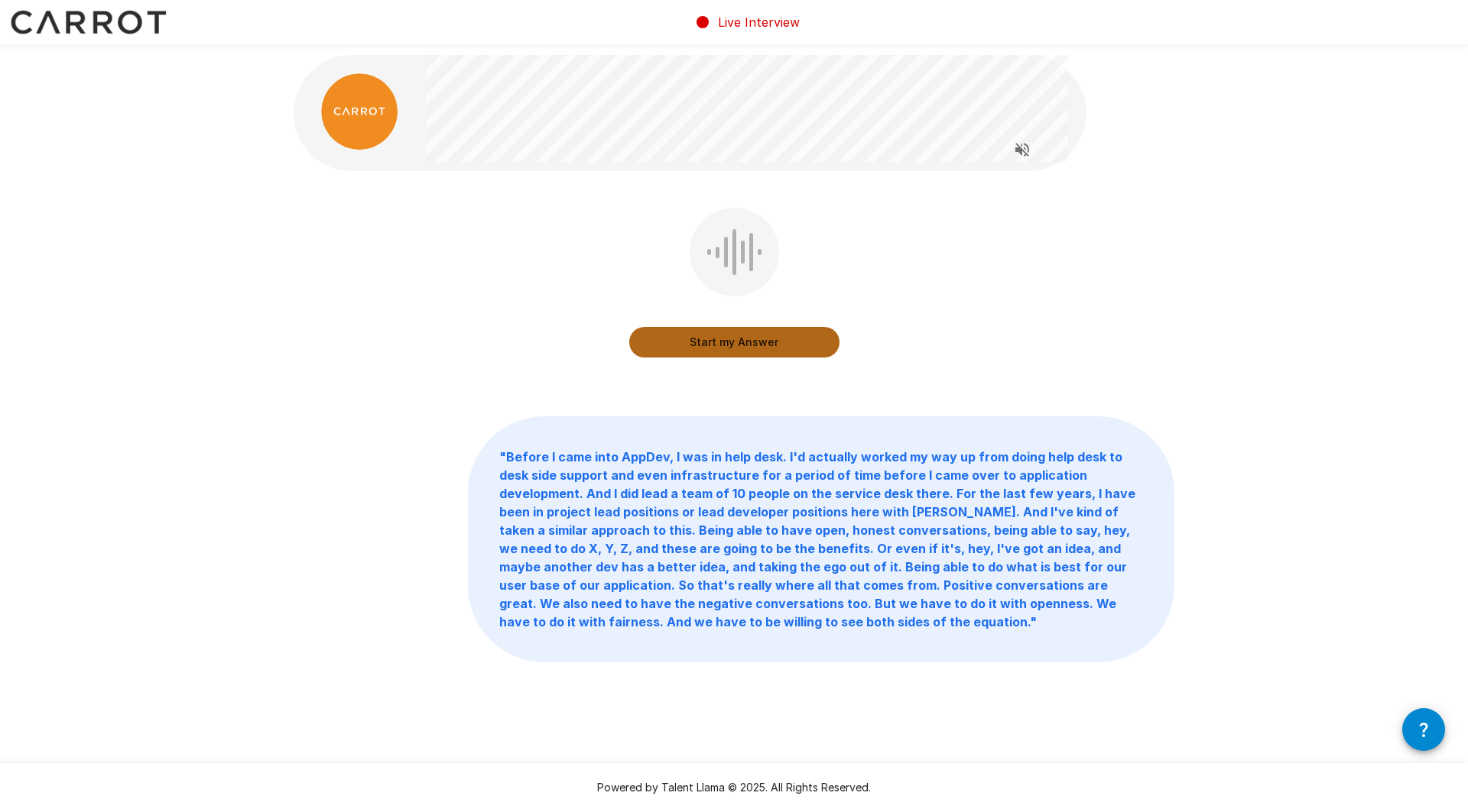
click at [745, 348] on button "Start my Answer" at bounding box center [734, 342] width 210 height 30
click at [745, 348] on button "Stop & Submit" at bounding box center [734, 342] width 210 height 30
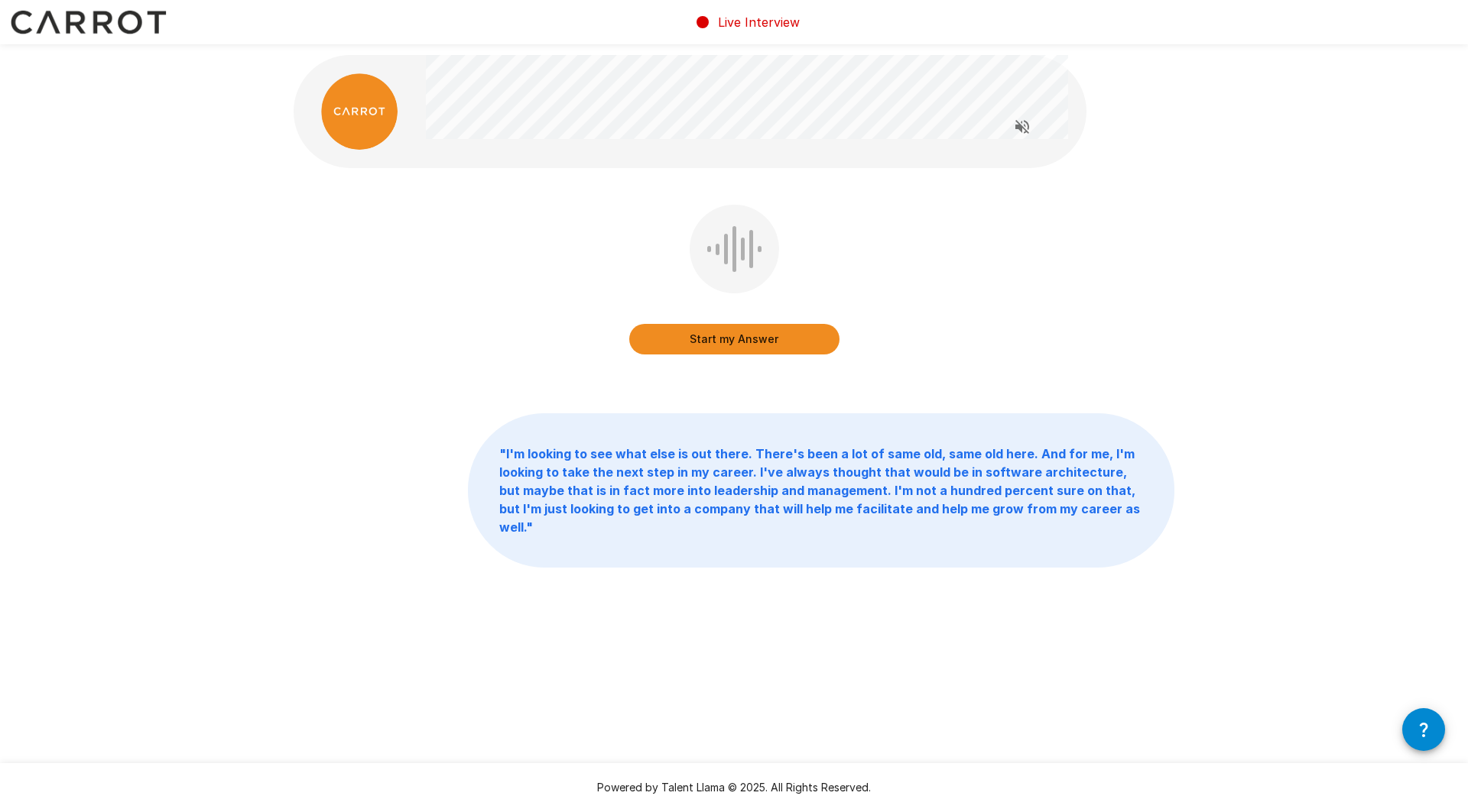
click at [741, 339] on button "Start my Answer" at bounding box center [734, 339] width 210 height 30
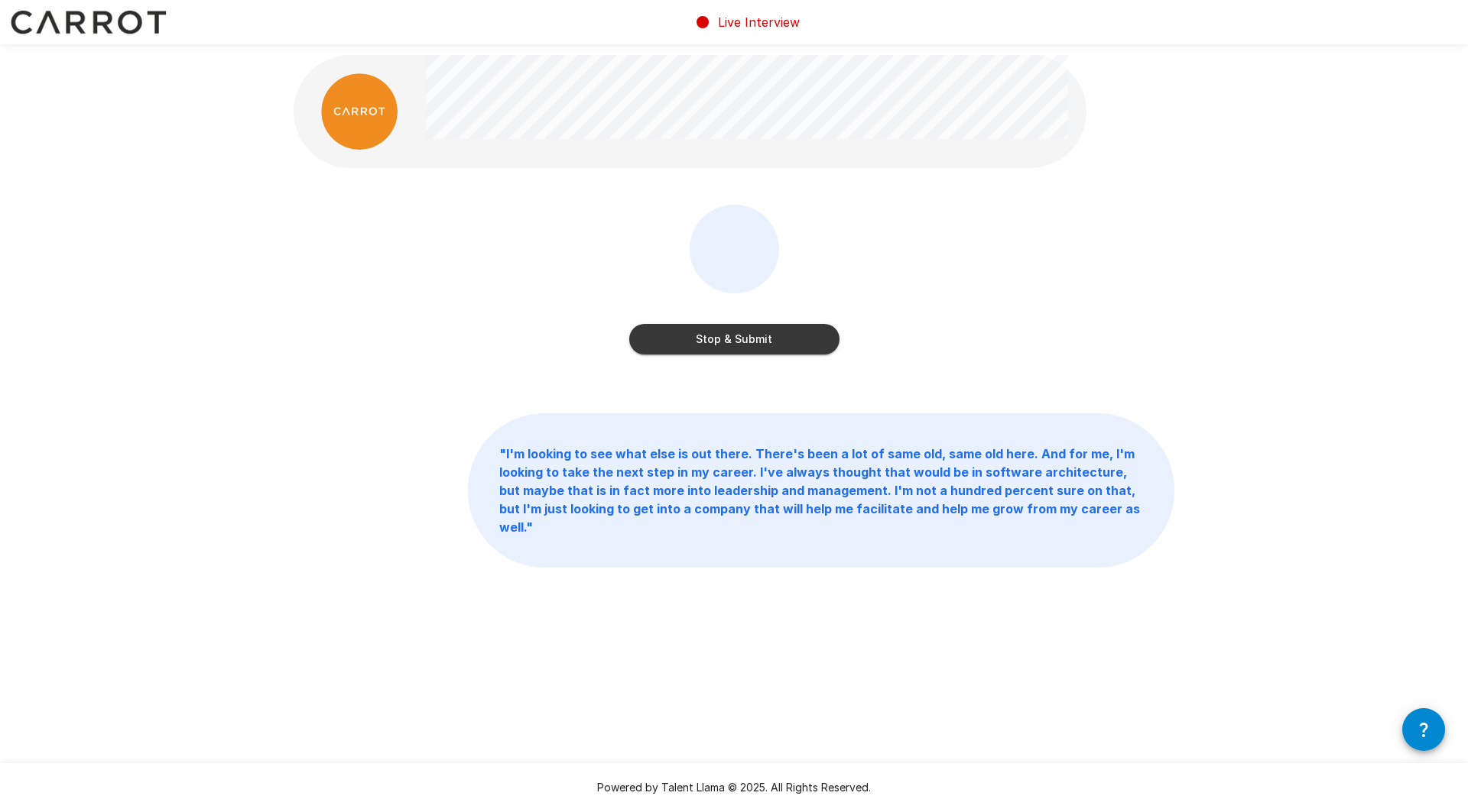
click at [743, 339] on button "Stop & Submit" at bounding box center [734, 339] width 210 height 30
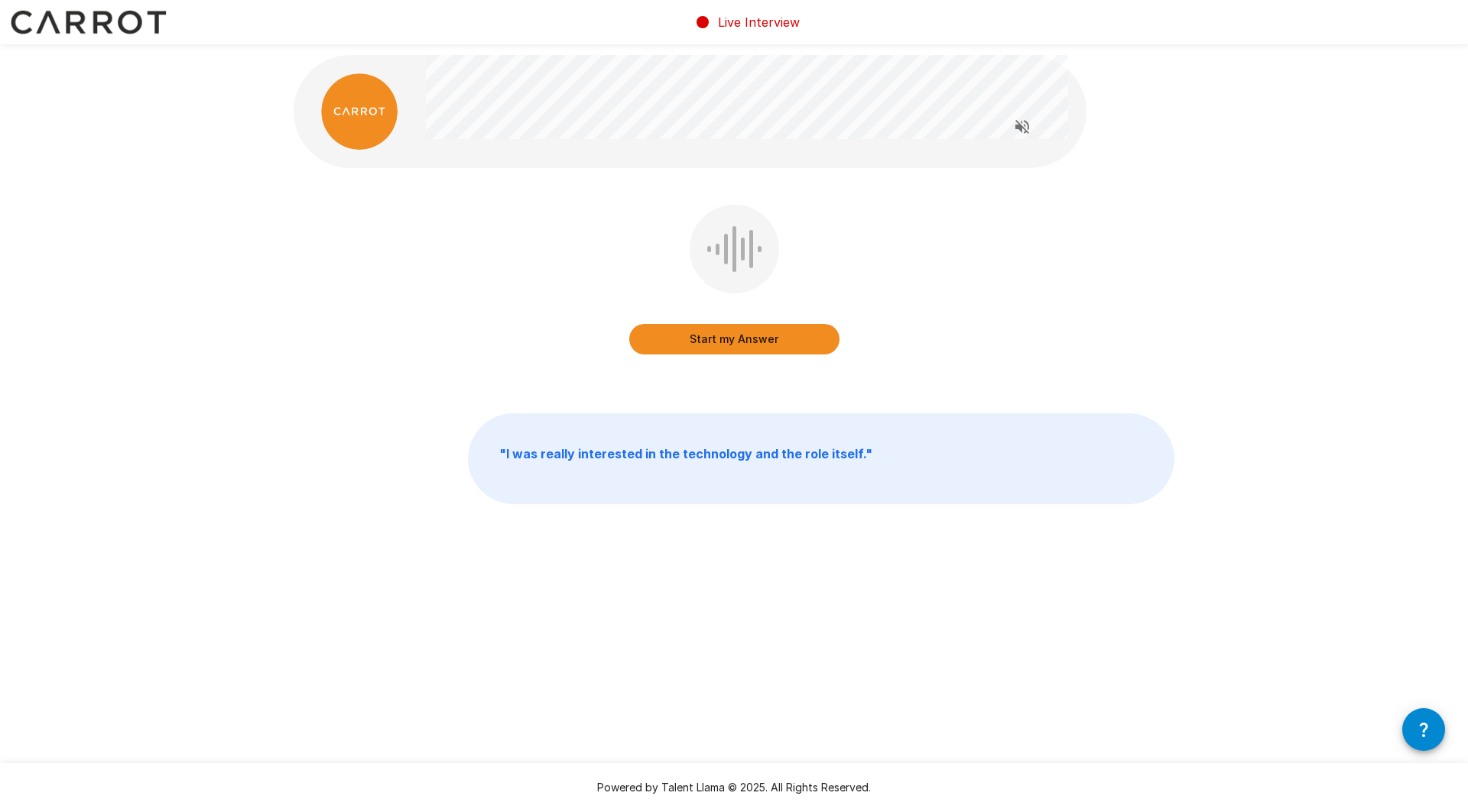
click at [759, 342] on button "Start my Answer" at bounding box center [734, 339] width 210 height 30
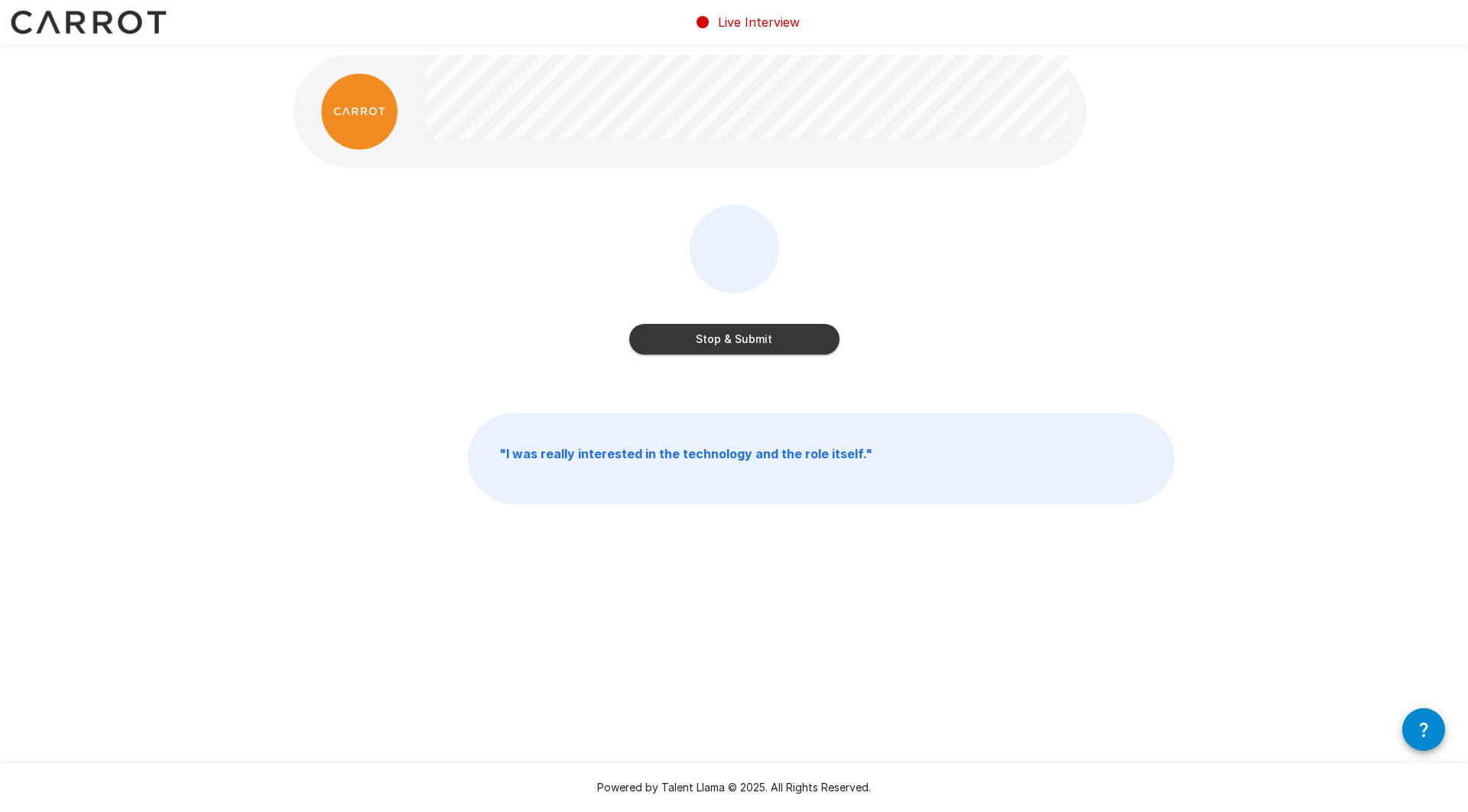
click at [759, 342] on button "Stop & Submit" at bounding box center [734, 339] width 210 height 30
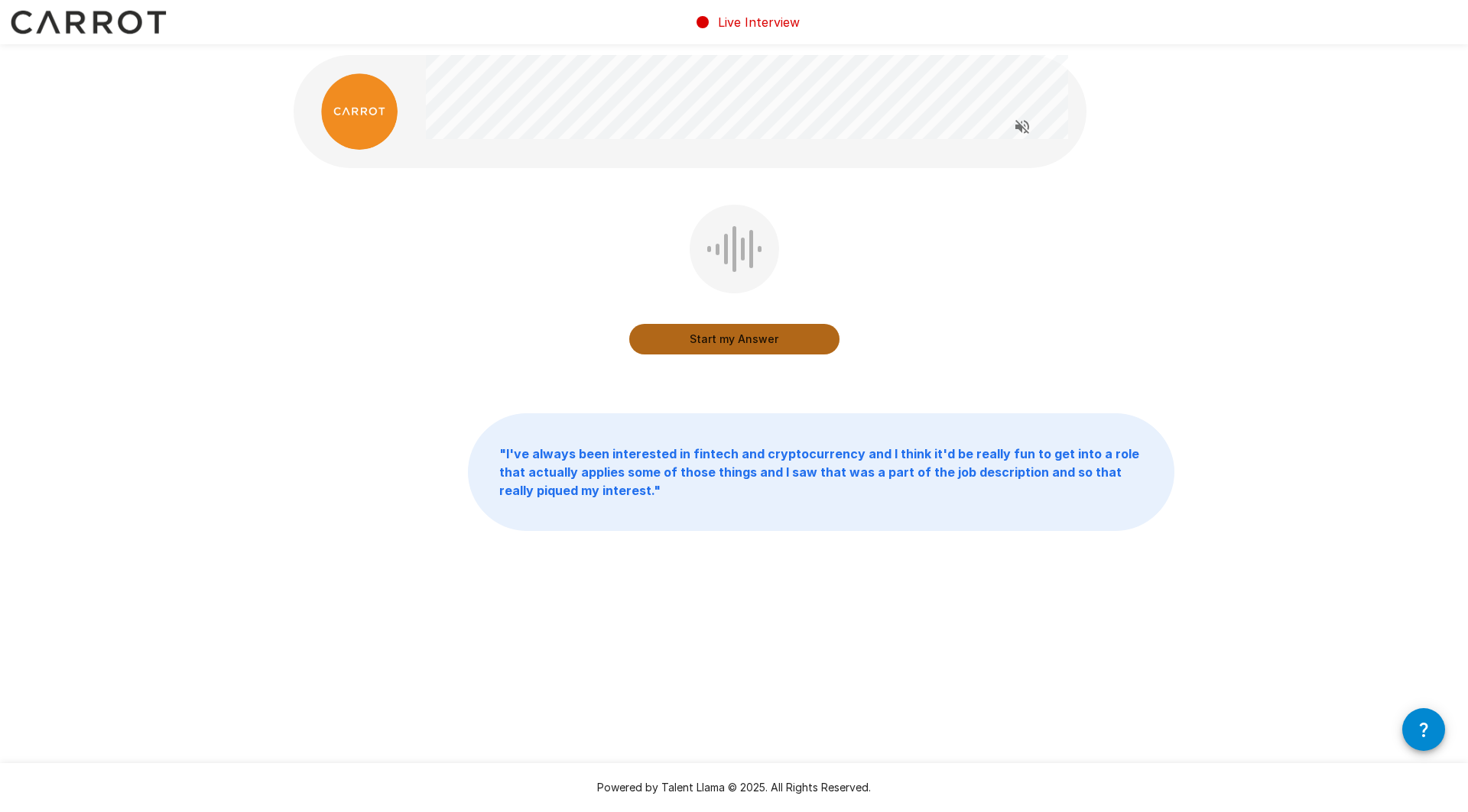
click at [759, 342] on button "Start my Answer" at bounding box center [734, 339] width 210 height 30
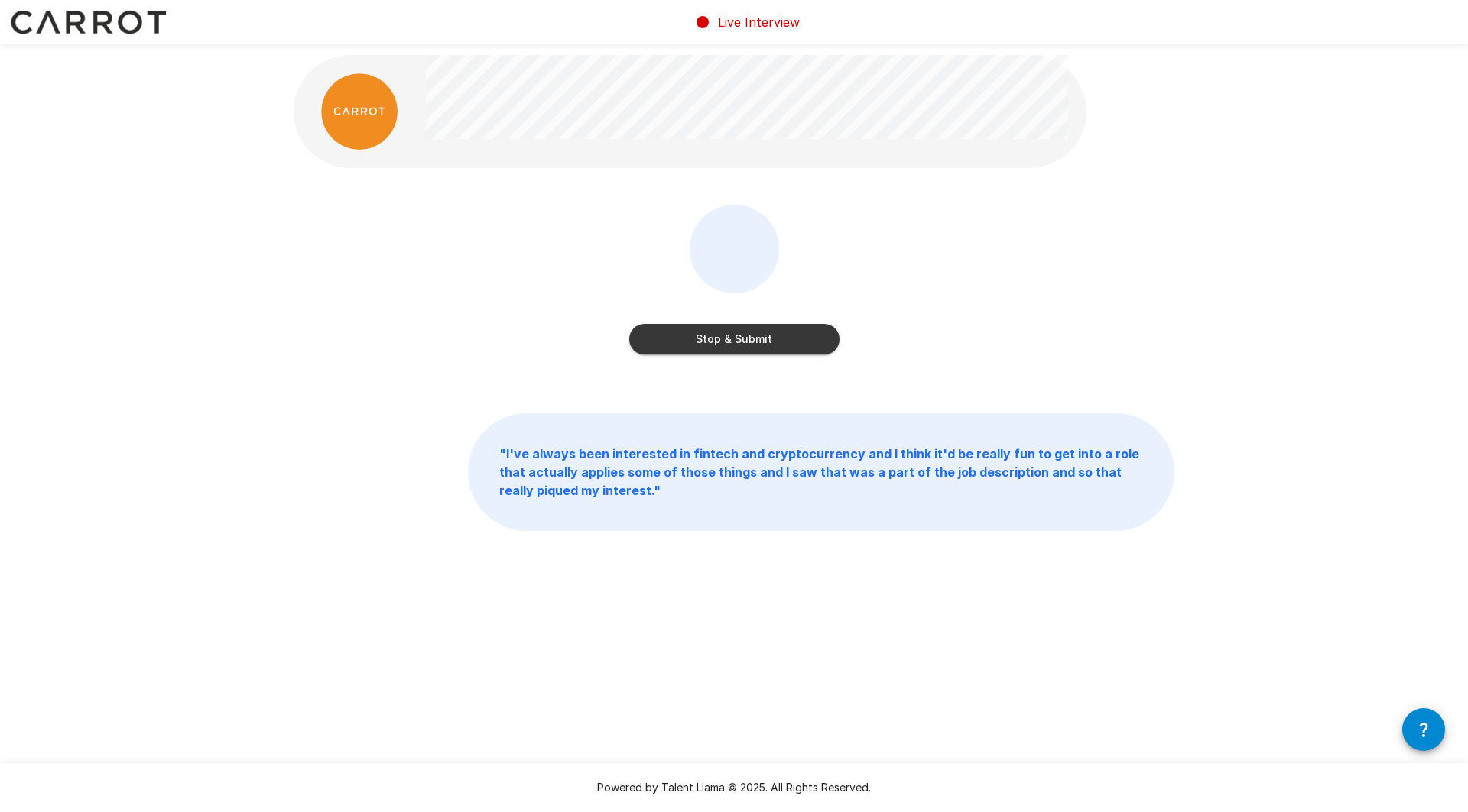
click at [759, 342] on button "Stop & Submit" at bounding box center [734, 339] width 210 height 30
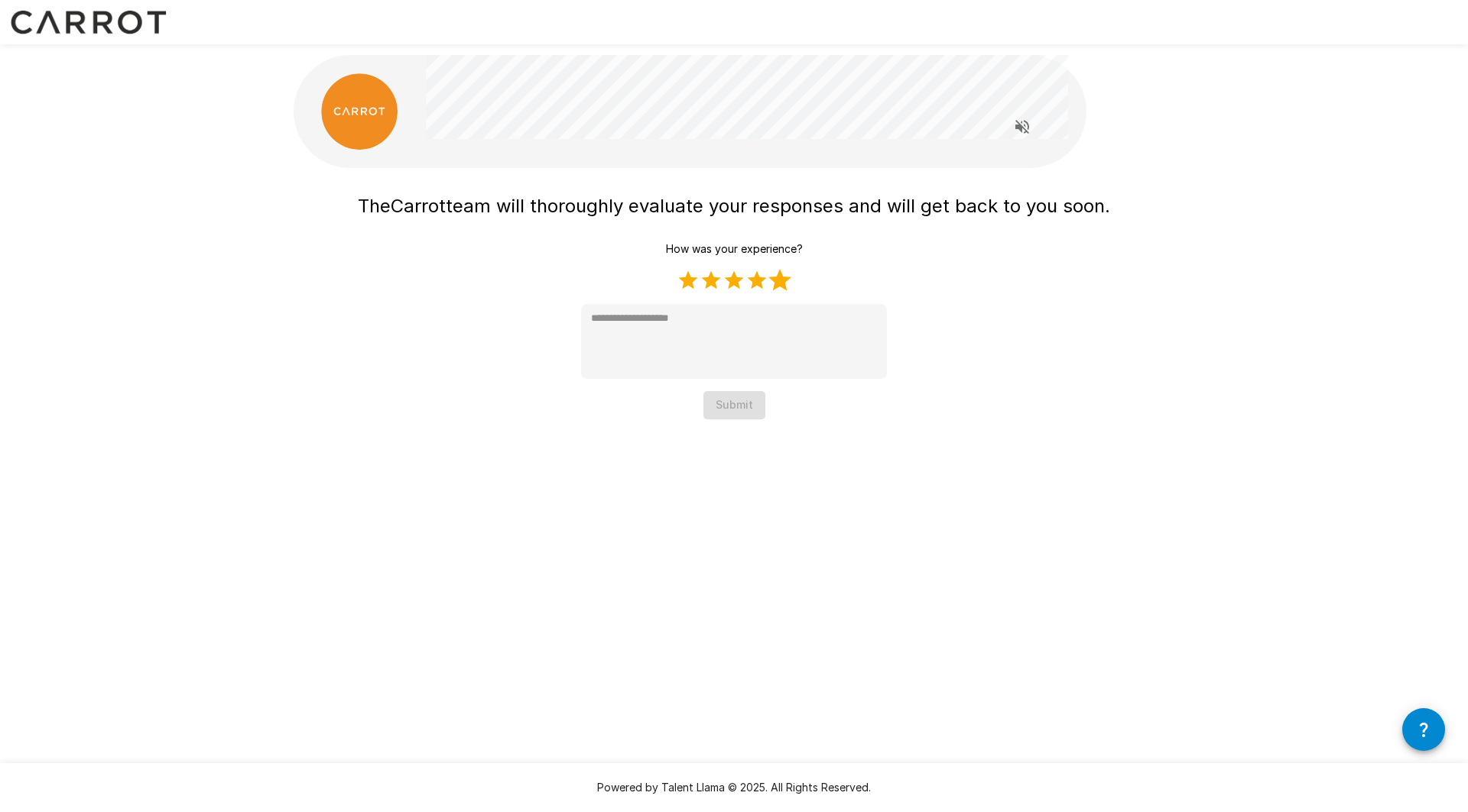
click at [773, 276] on label "5 Stars" at bounding box center [780, 280] width 23 height 23
type textarea "*"
click at [720, 406] on button "Submit" at bounding box center [734, 406] width 62 height 28
